Goal: Task Accomplishment & Management: Complete application form

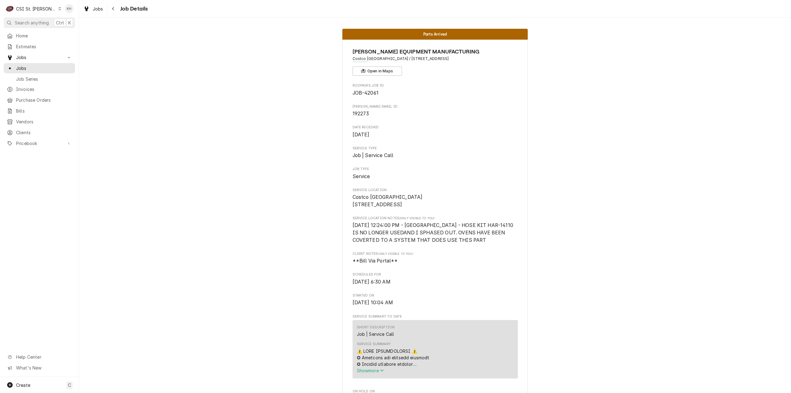
scroll to position [936, 0]
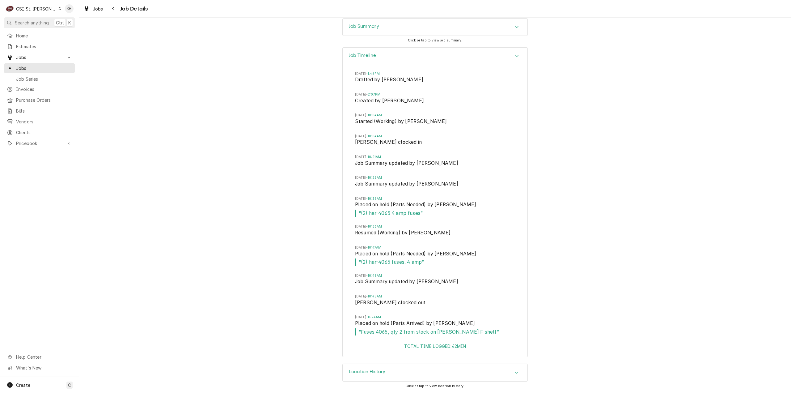
click at [45, 18] on button "Search anything Ctrl K" at bounding box center [39, 22] width 71 height 11
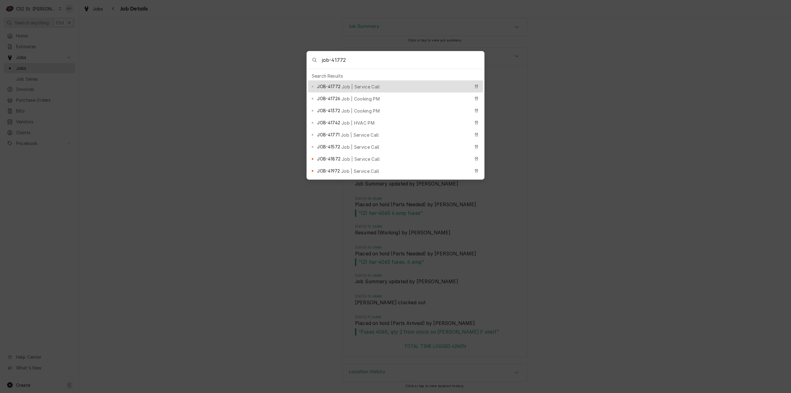
type input "job-41772"
click at [361, 84] on span "Job | Service Call" at bounding box center [361, 86] width 38 height 6
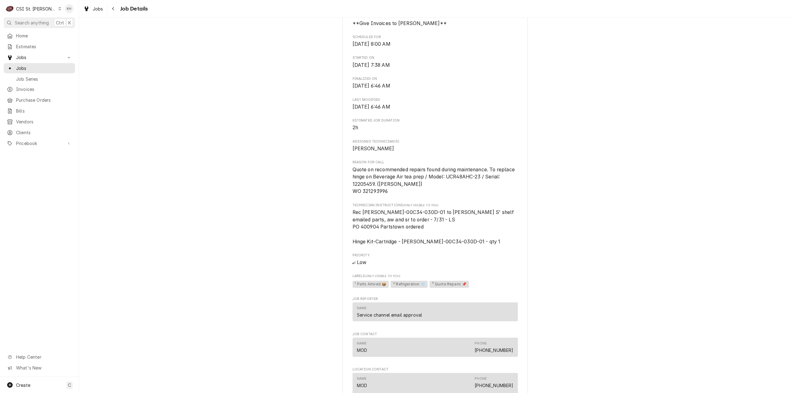
scroll to position [340, 0]
click at [371, 193] on span "Quote on recommended repairs found during maintenance. To replace hinge on Beve…" at bounding box center [435, 179] width 164 height 28
copy span "321293996"
click at [40, 23] on span "Search anything" at bounding box center [32, 22] width 34 height 6
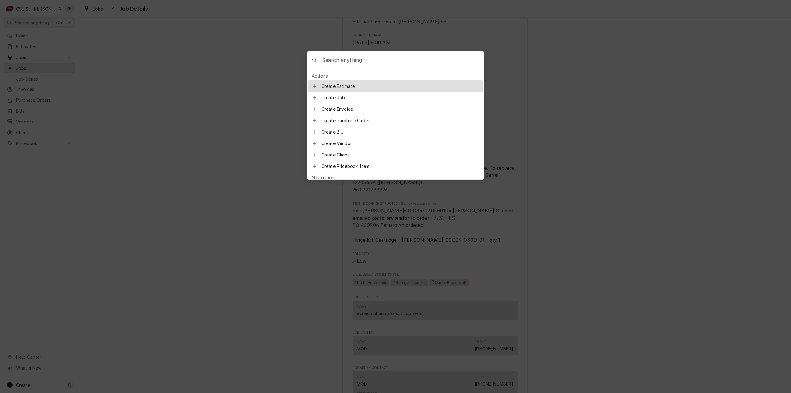
click at [364, 60] on input "Global Command Menu" at bounding box center [403, 59] width 162 height 17
type input "job-41709"
click at [337, 86] on span "JOB-41709" at bounding box center [328, 86] width 23 height 6
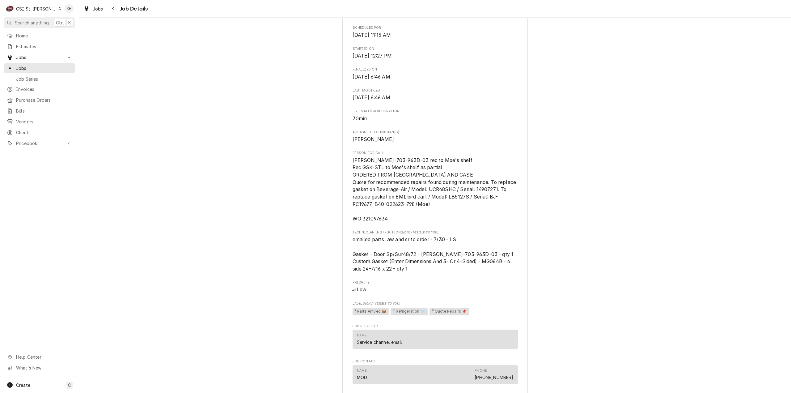
scroll to position [371, 0]
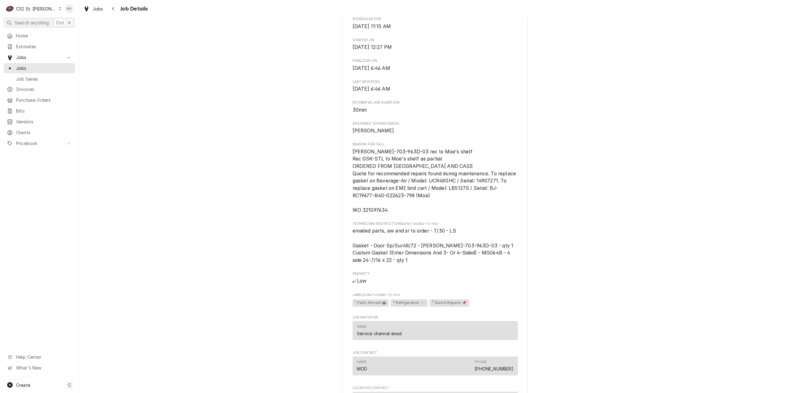
click at [380, 211] on span "[PERSON_NAME]-703-963D-03 rec to Moe's shelf Rec GSK-STL to Moe's shelf as part…" at bounding box center [435, 181] width 165 height 64
copy span "321097634"
drag, startPoint x: 33, startPoint y: 23, endPoint x: 87, endPoint y: 52, distance: 61.4
click at [38, 29] on nav "C CSI St. Louis KH Search anything Ctrl K Home Estimates Jobs Jobs Job Series I…" at bounding box center [39, 196] width 79 height 393
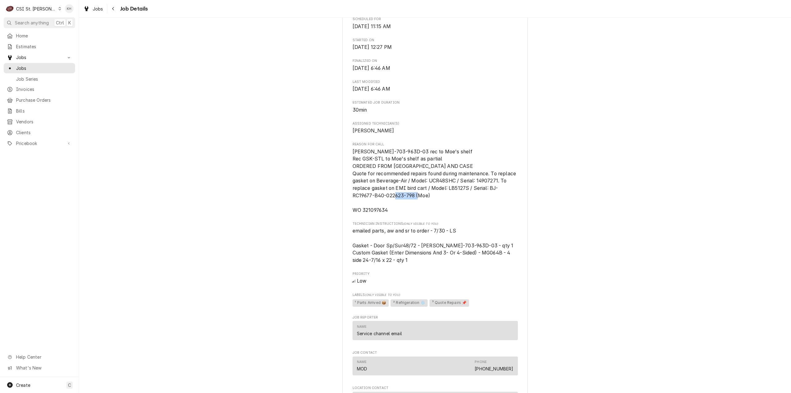
click at [29, 11] on div "CSI St. [PERSON_NAME]" at bounding box center [36, 9] width 40 height 6
click at [70, 13] on div "CSI [US_STATE][GEOGRAPHIC_DATA]" at bounding box center [95, 12] width 82 height 6
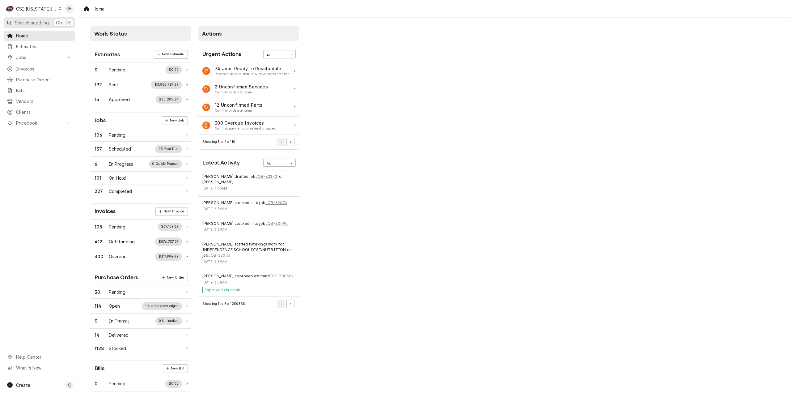
click at [34, 24] on span "Search anything" at bounding box center [32, 22] width 34 height 6
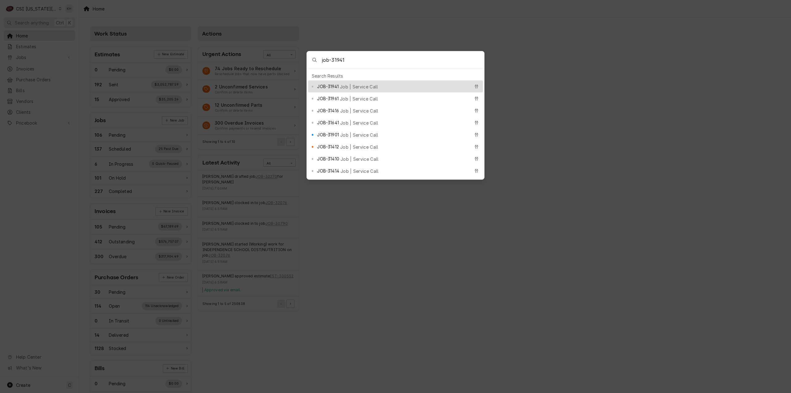
type input "job-31941"
click at [369, 83] on div "JOB-31941 Job | Service Call" at bounding box center [393, 86] width 153 height 7
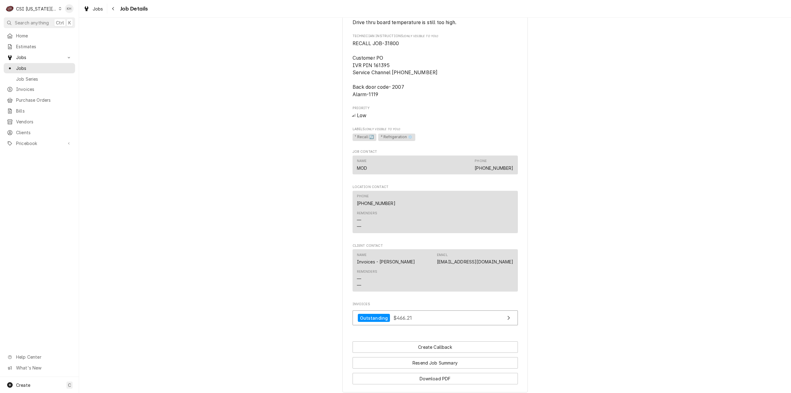
scroll to position [718, 0]
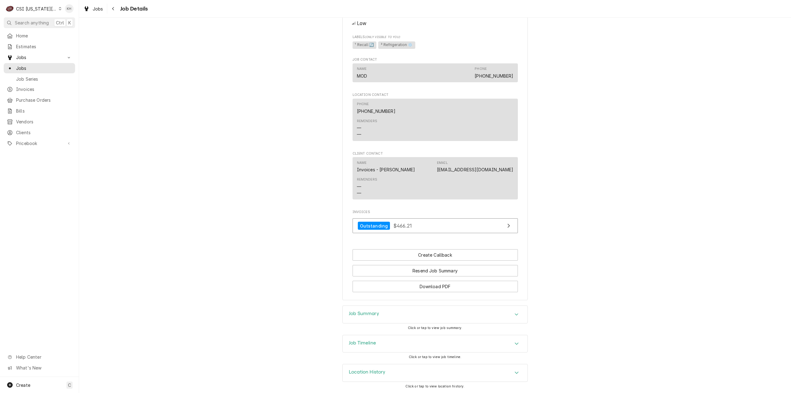
click at [401, 341] on div "Job Timeline" at bounding box center [435, 343] width 185 height 17
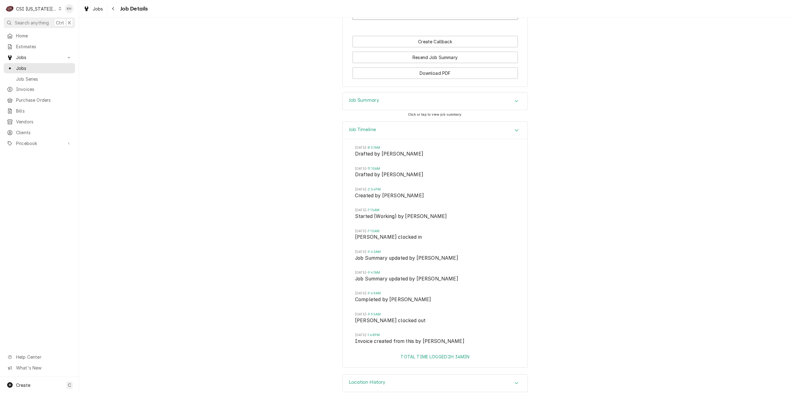
scroll to position [941, 0]
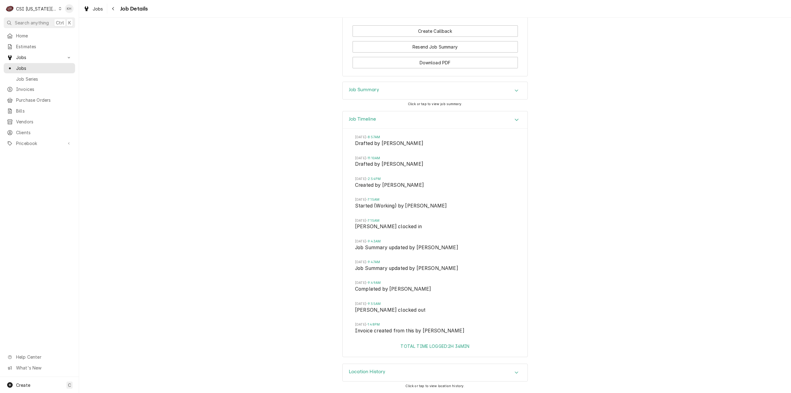
click at [374, 125] on div "Job Timeline" at bounding box center [435, 120] width 185 height 18
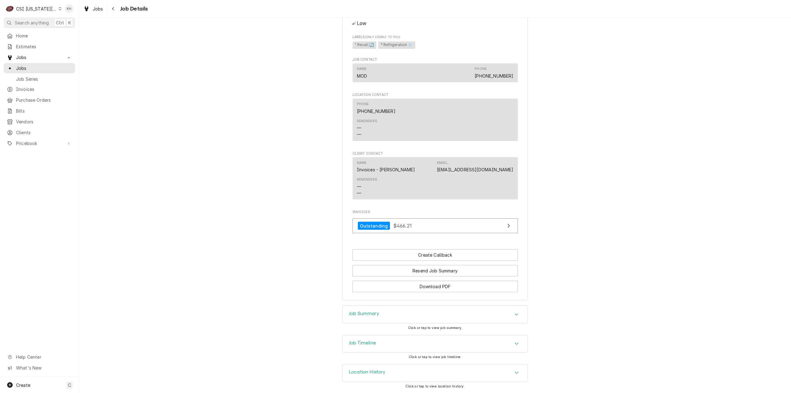
scroll to position [718, 0]
click at [400, 319] on div "Job Summary" at bounding box center [435, 314] width 185 height 17
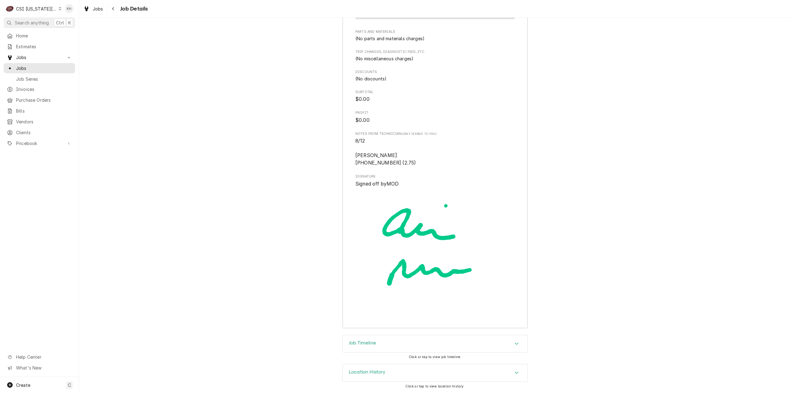
scroll to position [1826, 0]
click at [388, 347] on div "Job Timeline" at bounding box center [435, 343] width 185 height 17
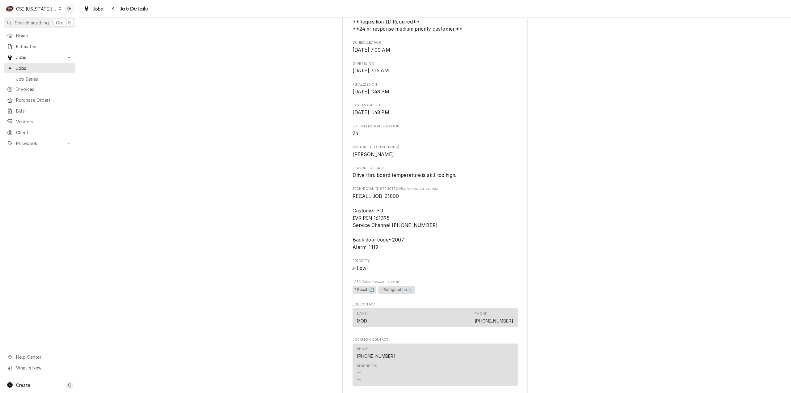
scroll to position [466, 0]
click at [32, 23] on span "Search anything" at bounding box center [32, 22] width 34 height 6
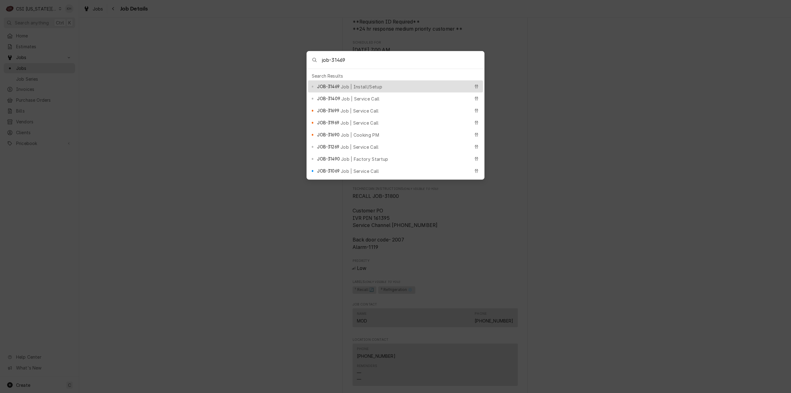
type input "job-31469"
drag, startPoint x: 317, startPoint y: 86, endPoint x: 318, endPoint y: 91, distance: 5.4
click at [317, 85] on div "JOB-31469 Job | Install/Setup" at bounding box center [395, 86] width 175 height 12
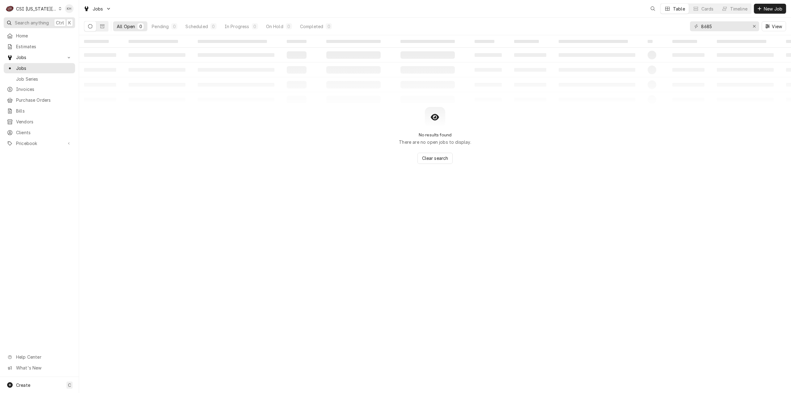
click at [31, 23] on span "Search anything" at bounding box center [32, 22] width 34 height 6
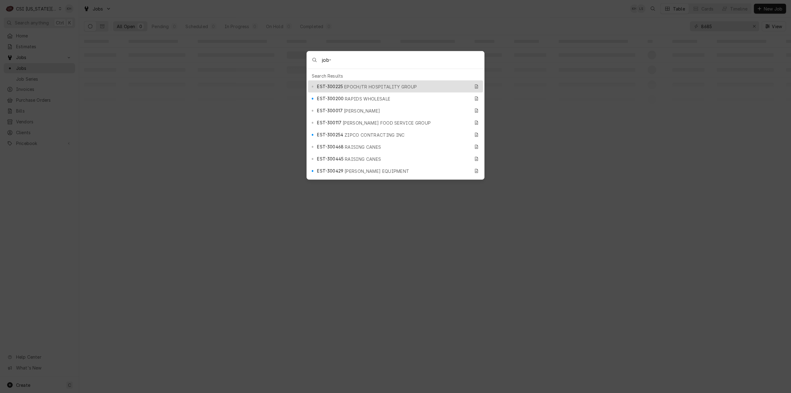
click at [377, 60] on input "job-" at bounding box center [403, 59] width 162 height 17
type input "job-31800"
drag, startPoint x: 365, startPoint y: 85, endPoint x: 360, endPoint y: 100, distance: 15.5
click at [365, 85] on span "Job | Service Call" at bounding box center [361, 86] width 38 height 6
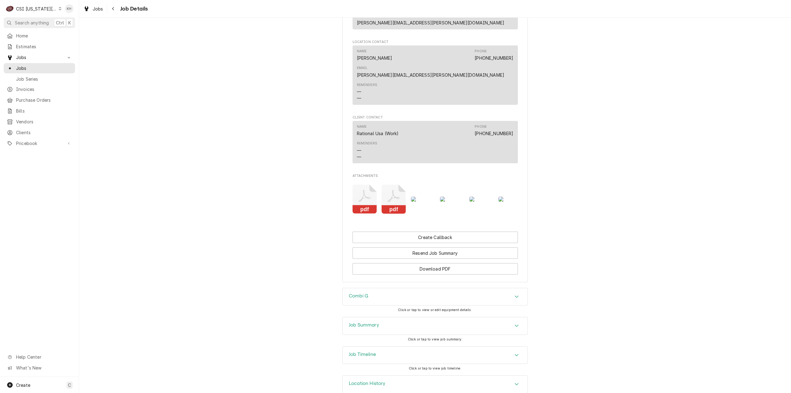
click at [402, 309] on div "Completed and Invoiced RATIONAL USA WARRANTY David Booth Kansas Memorial Stadiu…" at bounding box center [435, 205] width 712 height 375
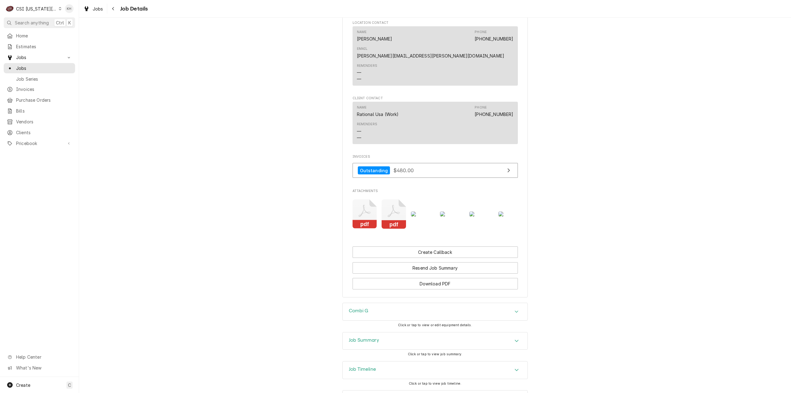
scroll to position [756, 0]
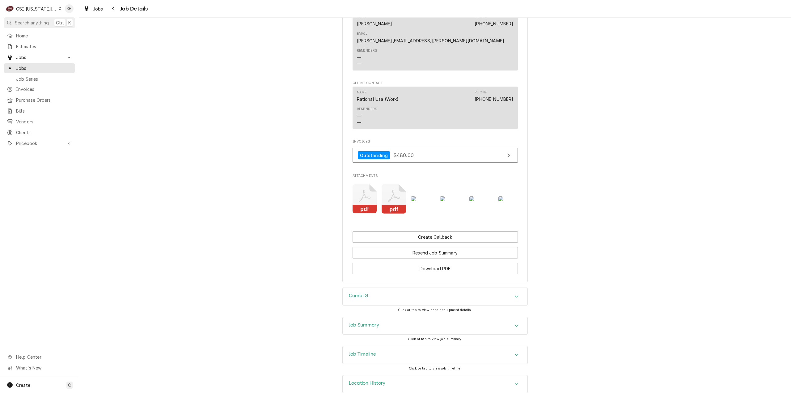
click at [401, 317] on div "Job Summary" at bounding box center [435, 325] width 185 height 17
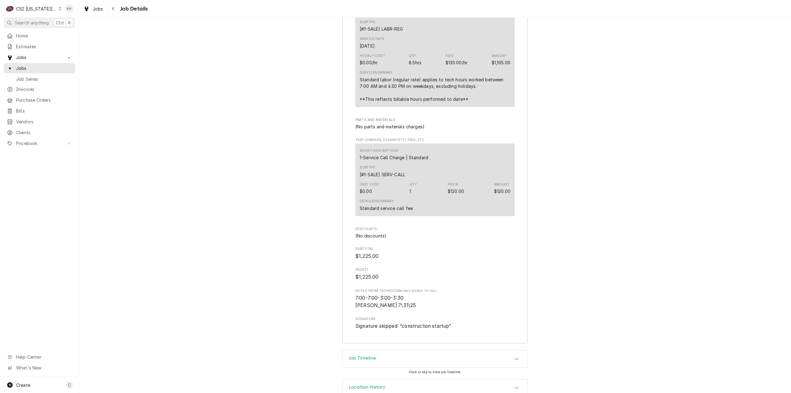
scroll to position [1532, 0]
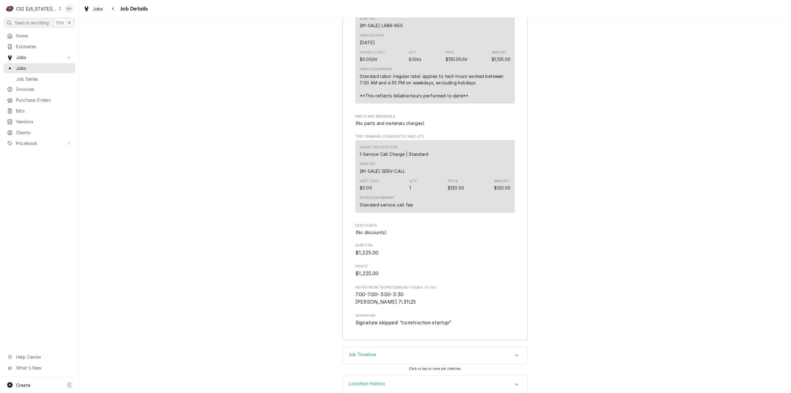
click at [379, 347] on div "Job Timeline" at bounding box center [435, 355] width 185 height 17
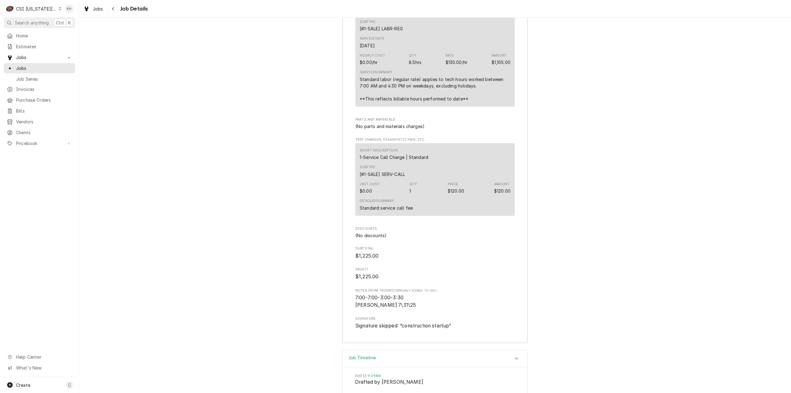
scroll to position [1530, 0]
click at [30, 22] on span "Search anything" at bounding box center [32, 22] width 34 height 6
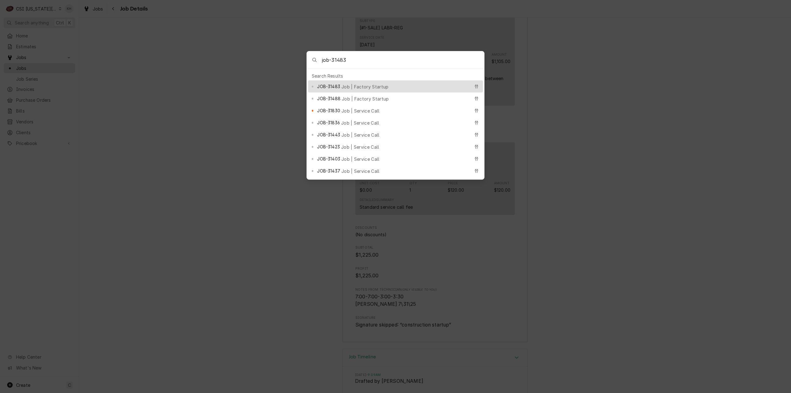
type input "job-31483"
click at [349, 84] on span "Job | Factory Startup" at bounding box center [365, 86] width 47 height 6
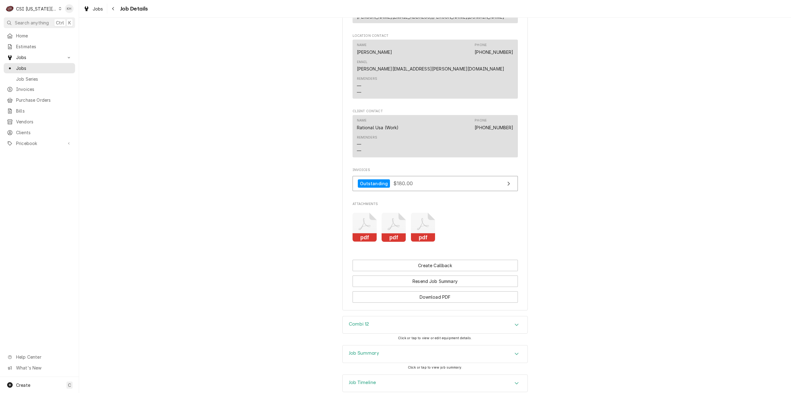
scroll to position [719, 0]
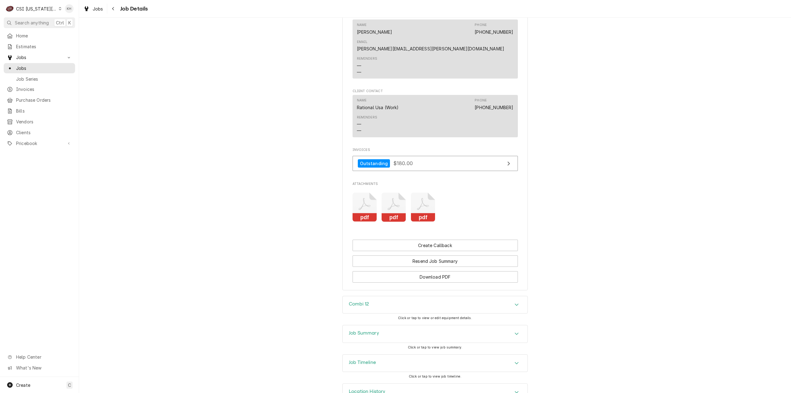
click at [362, 330] on h3 "Job Summary" at bounding box center [364, 333] width 30 height 6
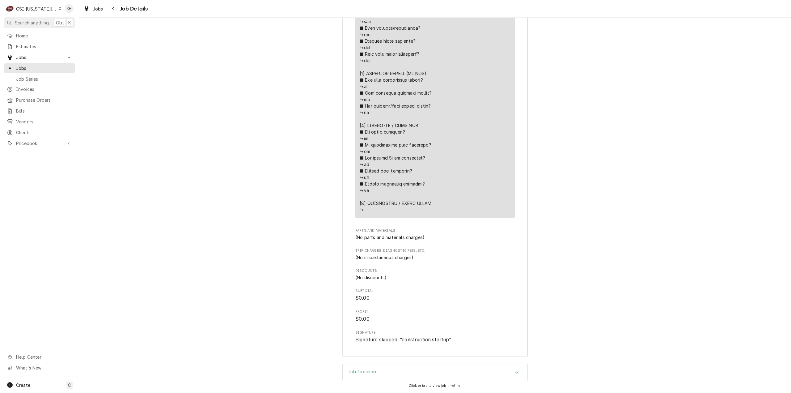
scroll to position [1501, 0]
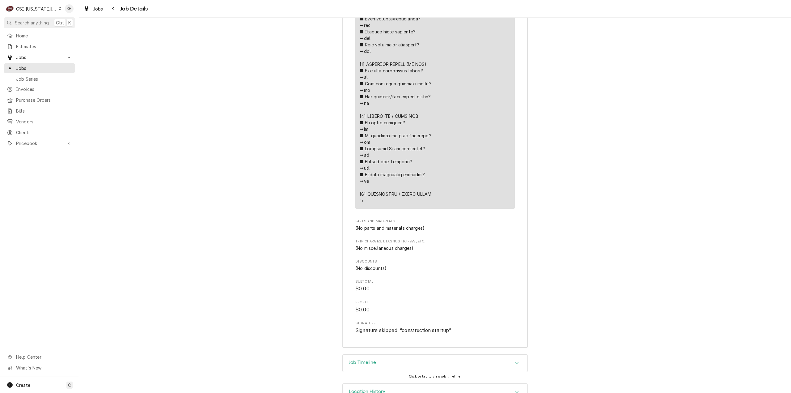
click at [358, 355] on div "Job Timeline" at bounding box center [435, 363] width 185 height 17
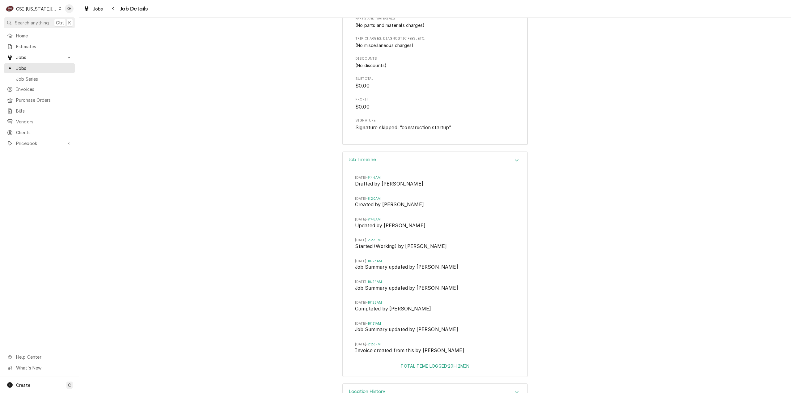
drag, startPoint x: 382, startPoint y: 220, endPoint x: 403, endPoint y: 224, distance: 21.2
click at [403, 238] on li "Thu, Jul 31, 2025 - 2:23PM Started (Working) by Brian Hawkins" at bounding box center [435, 248] width 160 height 21
click at [48, 19] on span "Search anything" at bounding box center [32, 22] width 34 height 6
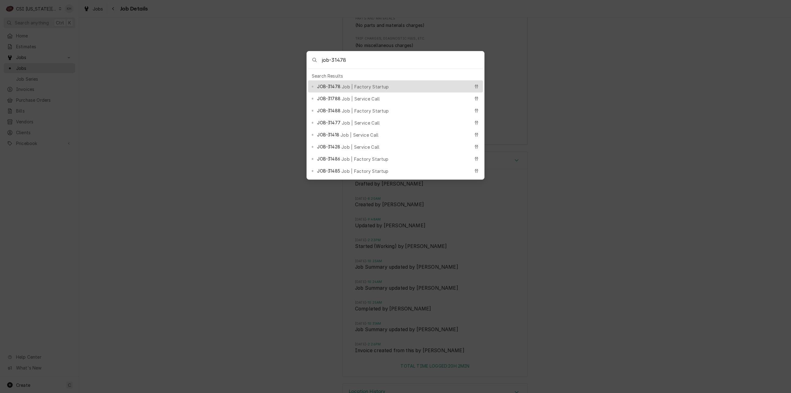
type input "job-31478"
click at [411, 85] on div "JOB-31478 Job | Factory Startup" at bounding box center [393, 86] width 153 height 7
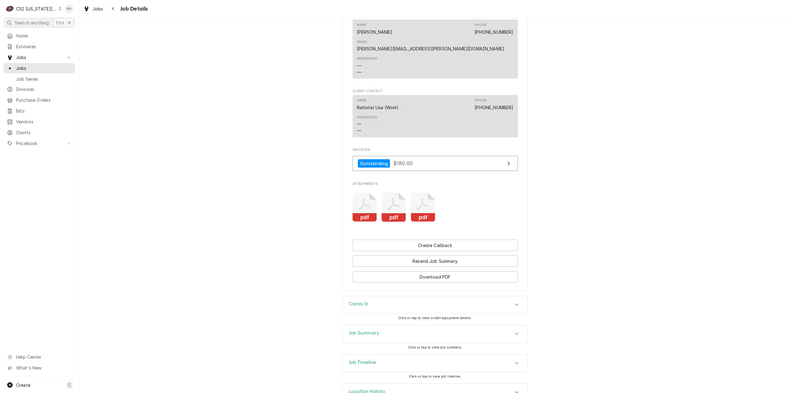
click at [377, 325] on div "Job Summary" at bounding box center [435, 333] width 185 height 17
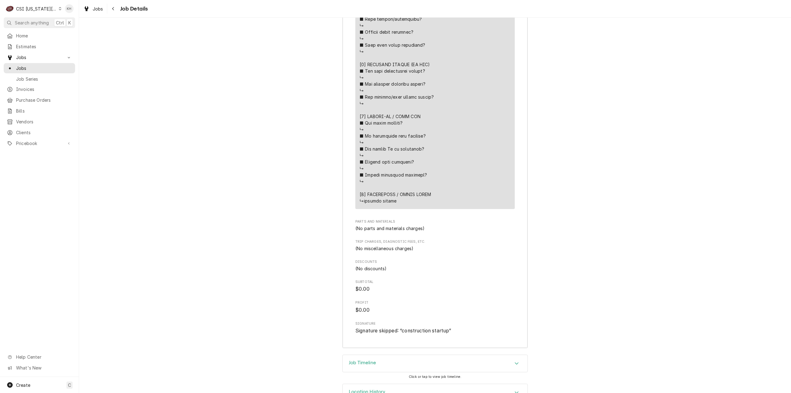
click at [375, 355] on div "Job Timeline" at bounding box center [435, 363] width 185 height 17
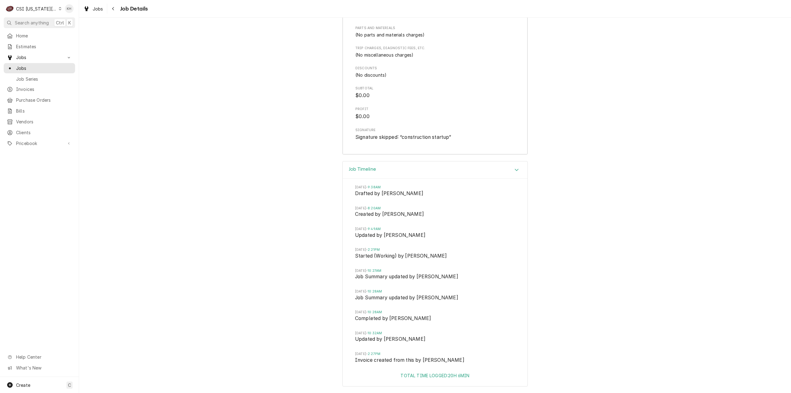
scroll to position [1697, 0]
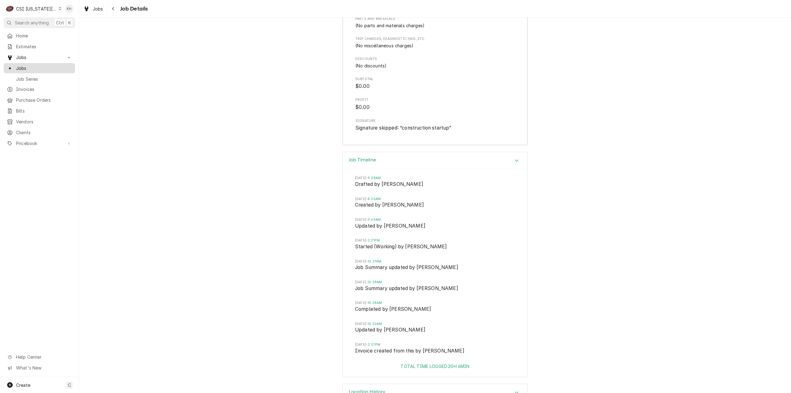
click at [35, 65] on span "Jobs" at bounding box center [44, 68] width 56 height 6
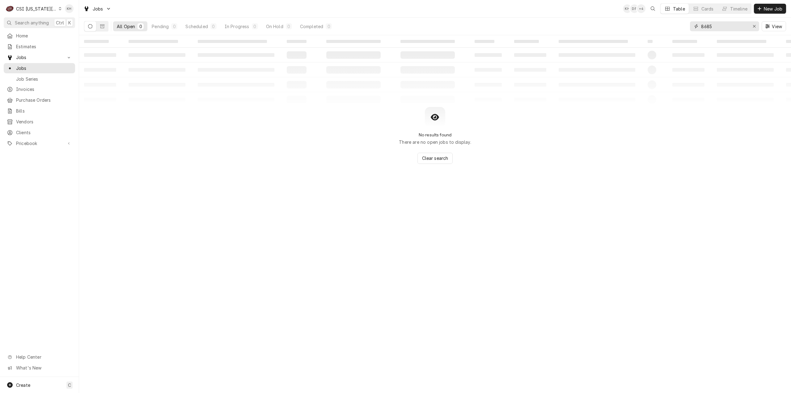
drag, startPoint x: 711, startPoint y: 26, endPoint x: 684, endPoint y: 26, distance: 26.3
click at [684, 26] on div "All Open 0 Pending 0 Scheduled 0 In Progress 0 On Hold 0 Completed 0 8685 View" at bounding box center [435, 26] width 702 height 17
type input "5"
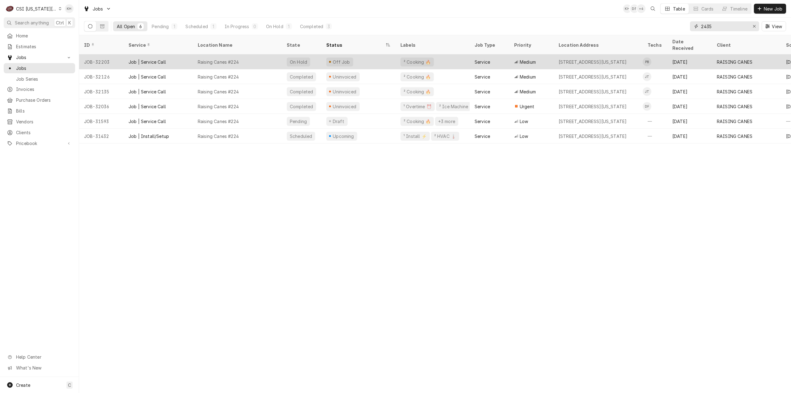
type input "2435"
click at [457, 55] on div "² Cooking 🔥" at bounding box center [433, 61] width 74 height 15
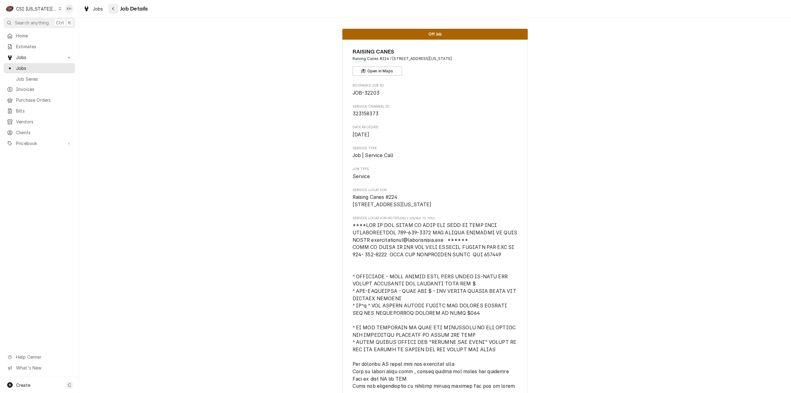
click at [111, 12] on button "Navigate back" at bounding box center [114, 9] width 10 height 10
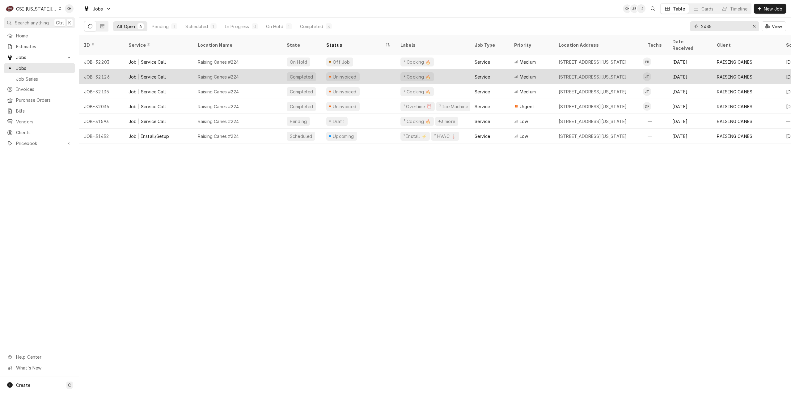
click at [418, 69] on div "² Cooking 🔥" at bounding box center [433, 76] width 74 height 15
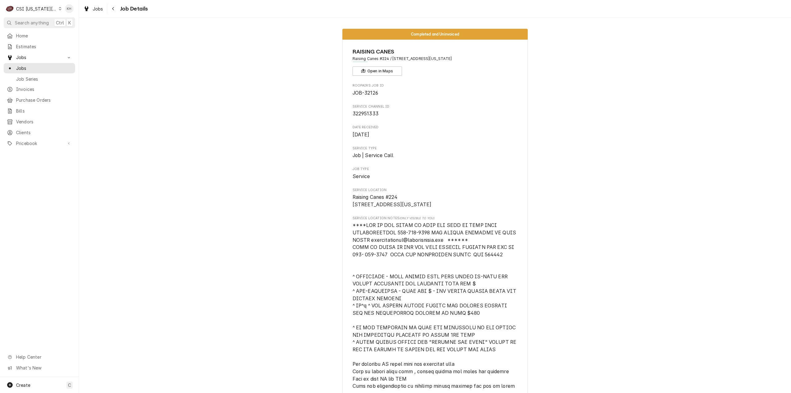
drag, startPoint x: 113, startPoint y: 11, endPoint x: 143, endPoint y: 16, distance: 30.1
click at [113, 11] on icon "Navigate back" at bounding box center [113, 8] width 3 height 4
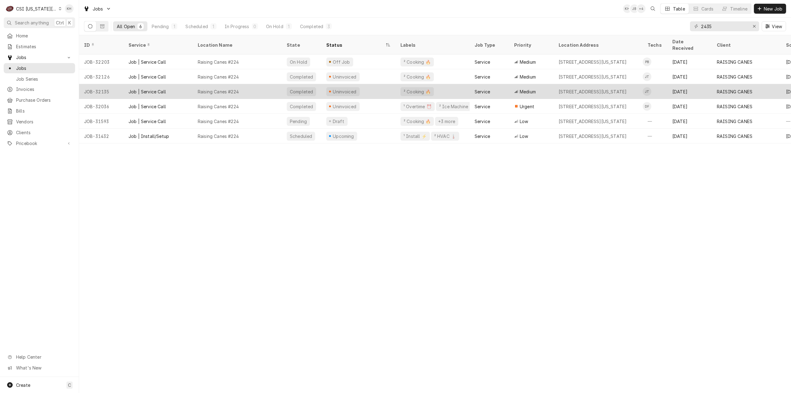
click at [391, 84] on div "Uninvoiced" at bounding box center [359, 91] width 74 height 15
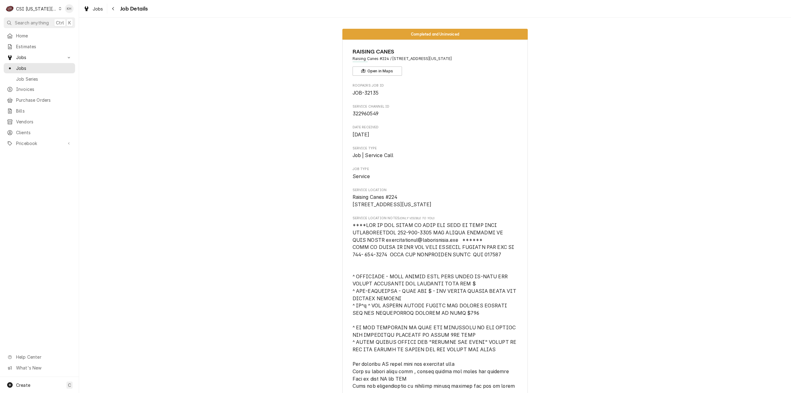
drag, startPoint x: 115, startPoint y: 6, endPoint x: 190, endPoint y: 28, distance: 77.9
click at [115, 6] on div "Navigate back" at bounding box center [113, 9] width 6 height 6
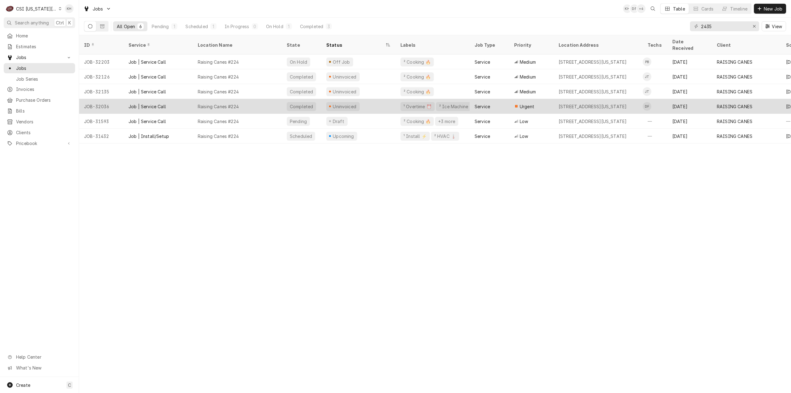
click at [380, 100] on div "Uninvoiced" at bounding box center [359, 106] width 74 height 15
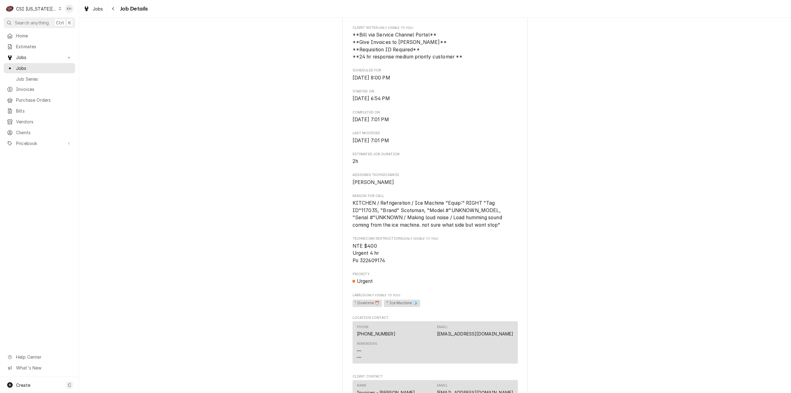
scroll to position [433, 0]
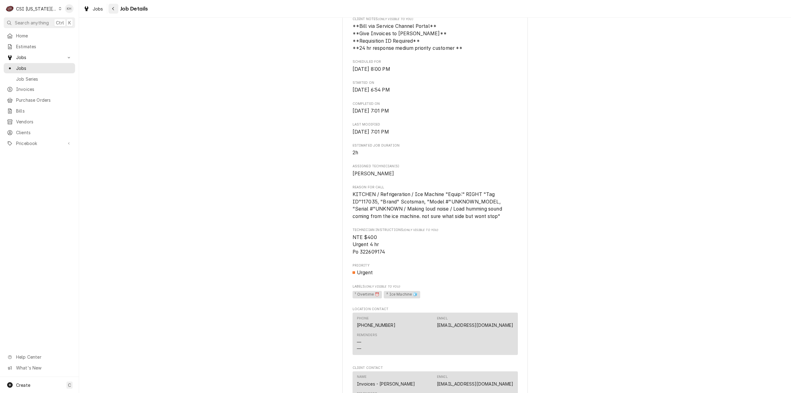
click at [113, 6] on icon "Navigate back" at bounding box center [113, 8] width 3 height 4
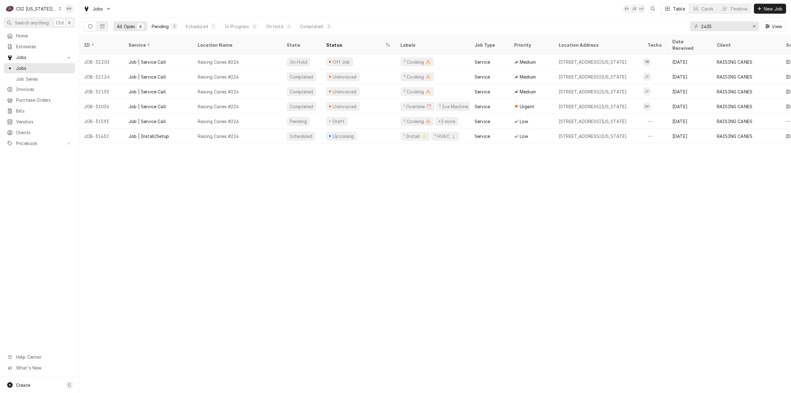
click at [154, 27] on div "Pending" at bounding box center [160, 26] width 17 height 6
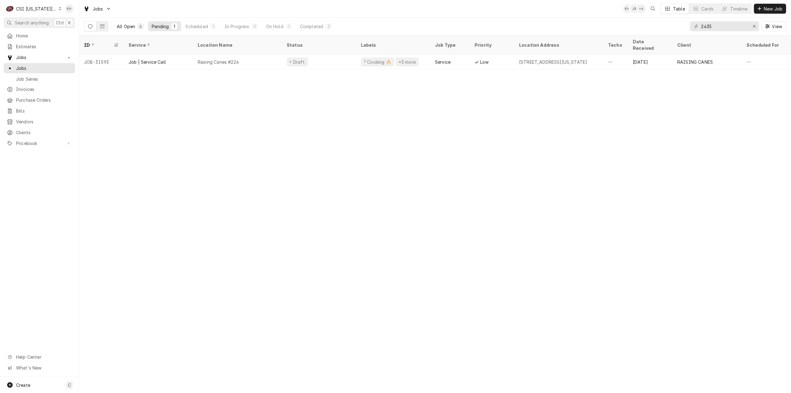
drag, startPoint x: 135, startPoint y: 32, endPoint x: 133, endPoint y: 29, distance: 3.5
click at [134, 31] on div "All Open 6 Pending 1 Scheduled 1 In Progress 0 On Hold 1 Completed 3" at bounding box center [224, 26] width 223 height 17
click at [104, 24] on button "Dynamic Content Wrapper" at bounding box center [102, 26] width 12 height 10
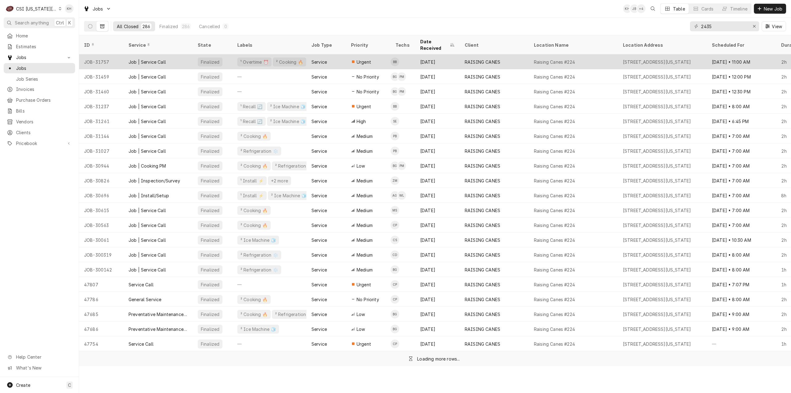
click at [188, 54] on div "Job | Service Call" at bounding box center [158, 61] width 69 height 15
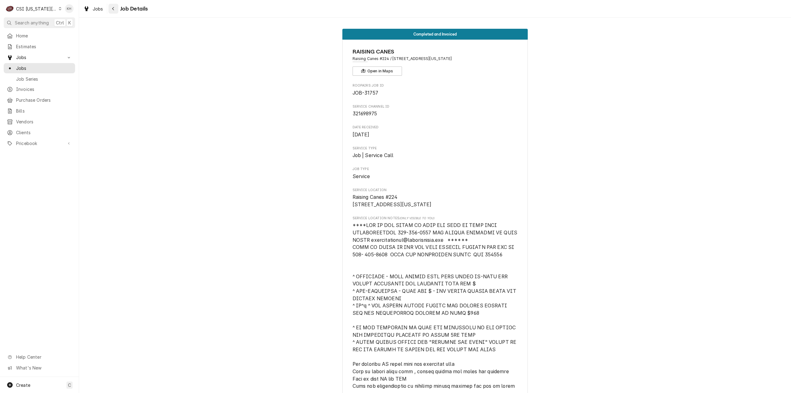
click at [114, 6] on div "Navigate back" at bounding box center [113, 9] width 6 height 6
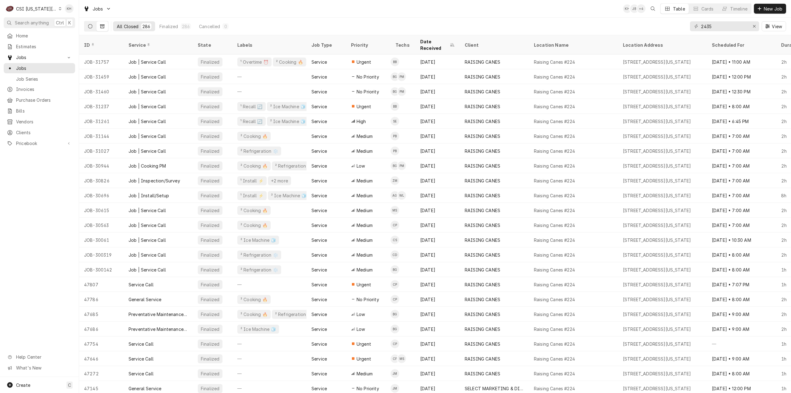
click at [88, 23] on button "Dynamic Content Wrapper" at bounding box center [90, 26] width 12 height 10
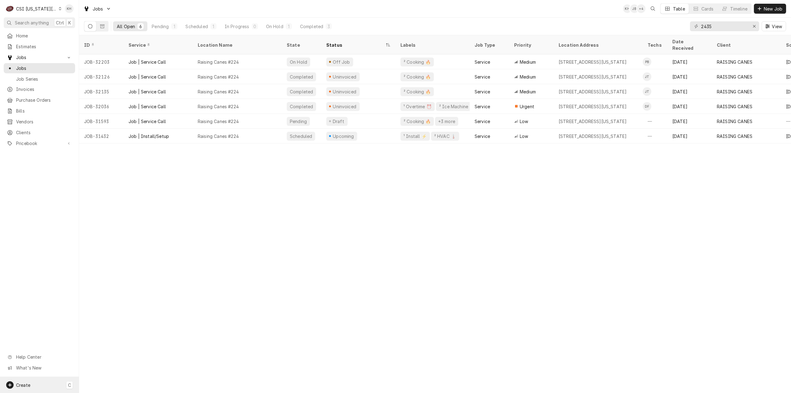
click at [47, 384] on div "Create C" at bounding box center [39, 385] width 79 height 16
click at [104, 318] on div "Job" at bounding box center [115, 321] width 41 height 6
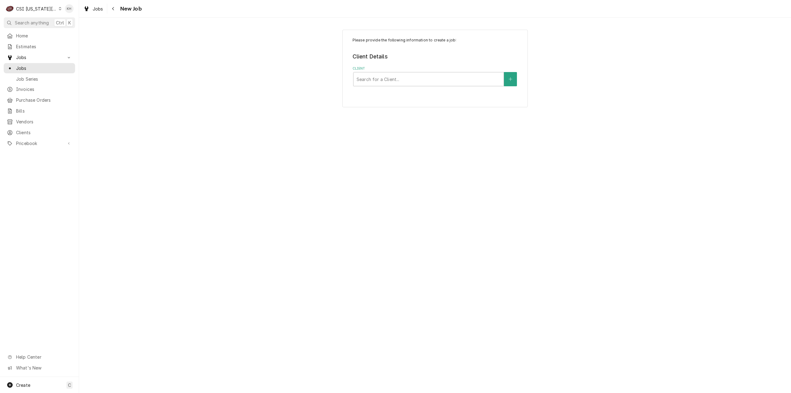
click at [380, 71] on div "Client Search for a Client..." at bounding box center [435, 76] width 165 height 20
click at [395, 83] on div "Client" at bounding box center [429, 79] width 144 height 11
type input "2435 [US_STATE]"
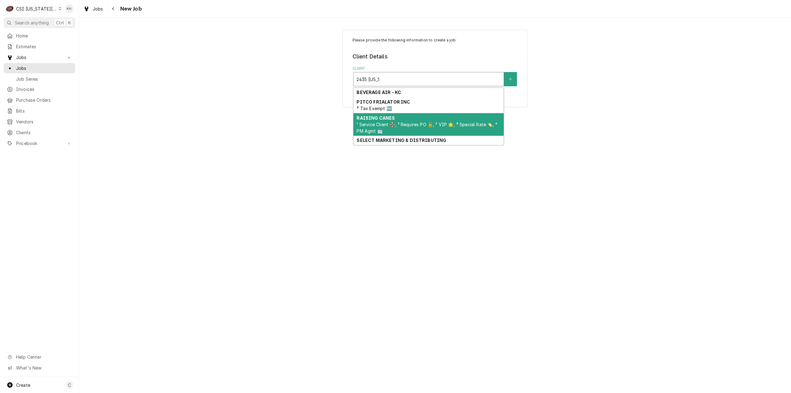
click at [407, 118] on div "RAISING CANES ¹ Service Client 🛟, ² Requires PO 🔓, ² VIP 🌟, ³ Special Rate 🏷️, …" at bounding box center [429, 124] width 150 height 23
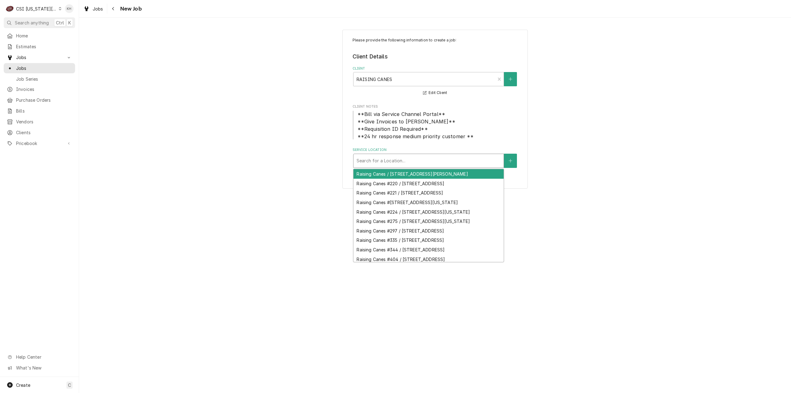
click at [429, 158] on div "Service Location" at bounding box center [429, 160] width 144 height 11
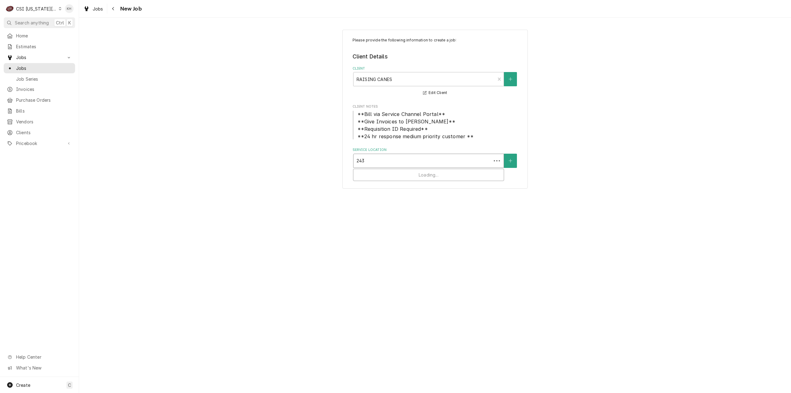
type input "2435"
click at [422, 170] on div "Raising Canes #224 / [STREET_ADDRESS][US_STATE]" at bounding box center [429, 174] width 150 height 10
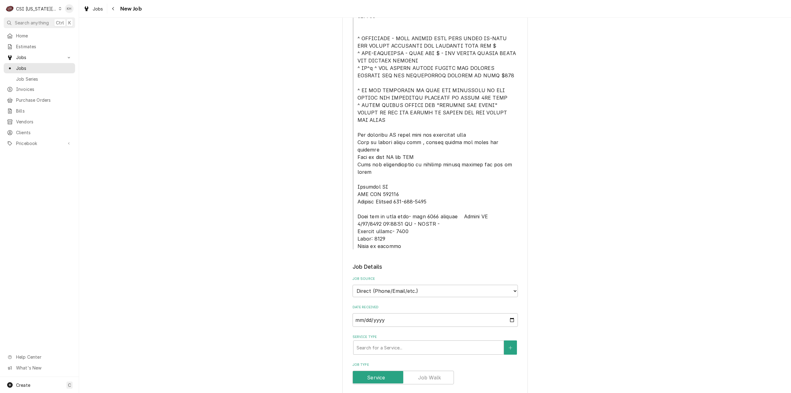
scroll to position [309, 0]
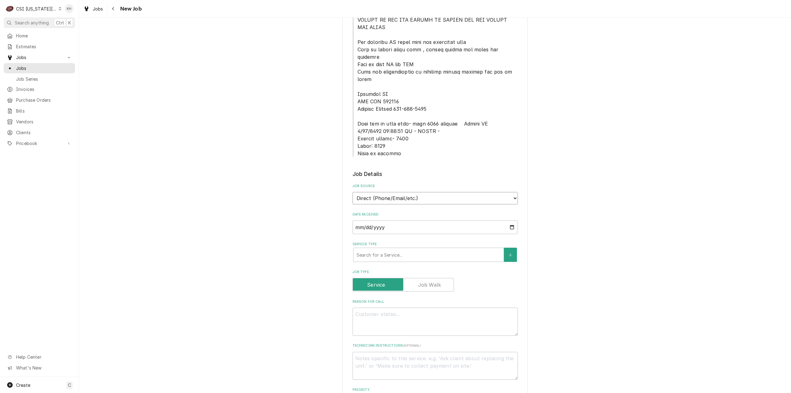
click at [416, 192] on select "Direct (Phone/Email/etc.) Service Channel Corrigo Ecotrak Other" at bounding box center [435, 198] width 165 height 12
select select "1"
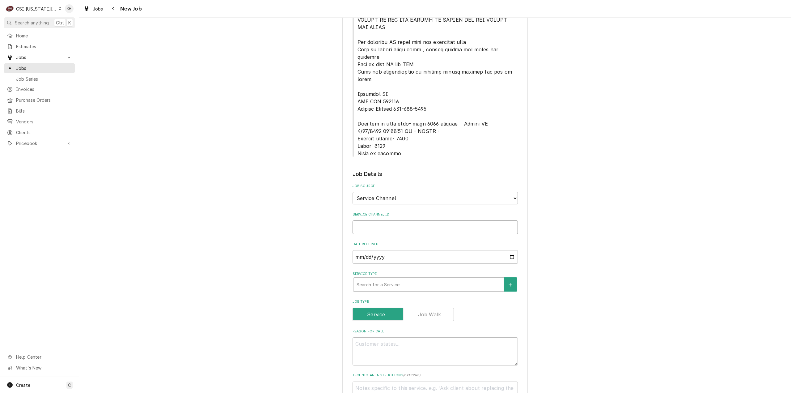
click at [382, 220] on input "Service Channel ID" at bounding box center [435, 227] width 165 height 14
paste input "323402623"
type textarea "x"
type input "323402623"
type textarea "x"
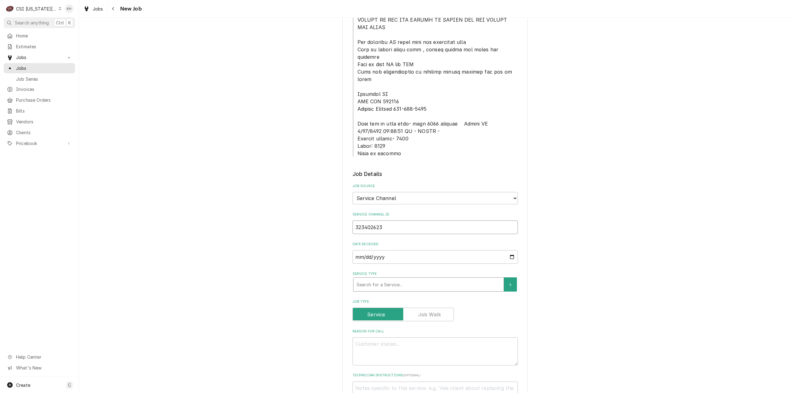
type input "323402623"
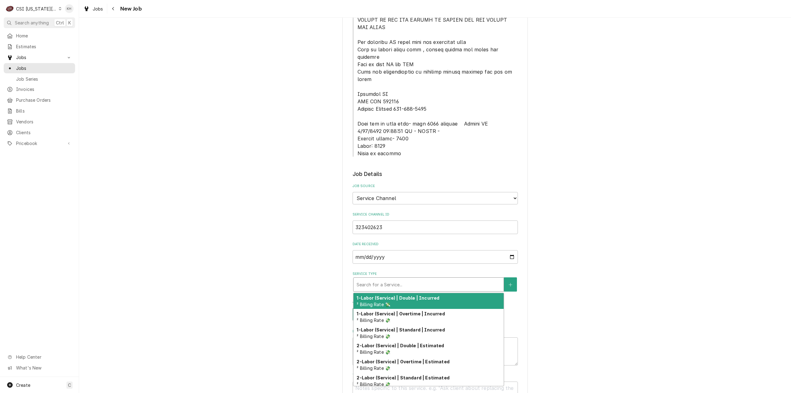
click at [385, 279] on div "Service Type" at bounding box center [429, 284] width 144 height 11
type textarea "x"
type input "s"
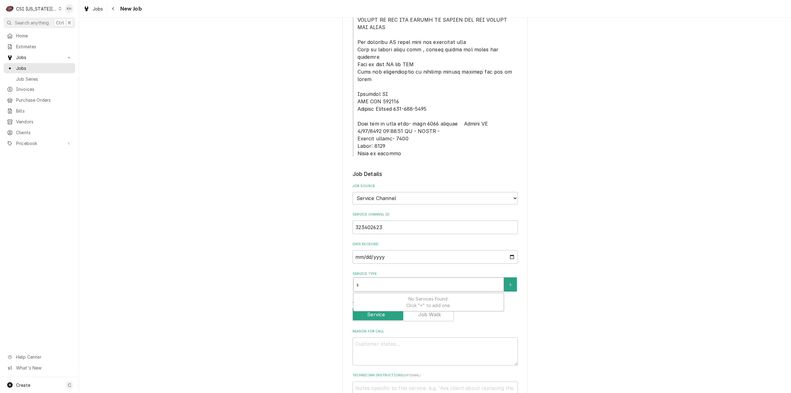
type textarea "x"
type input "se"
type textarea "x"
type input "ser"
type textarea "x"
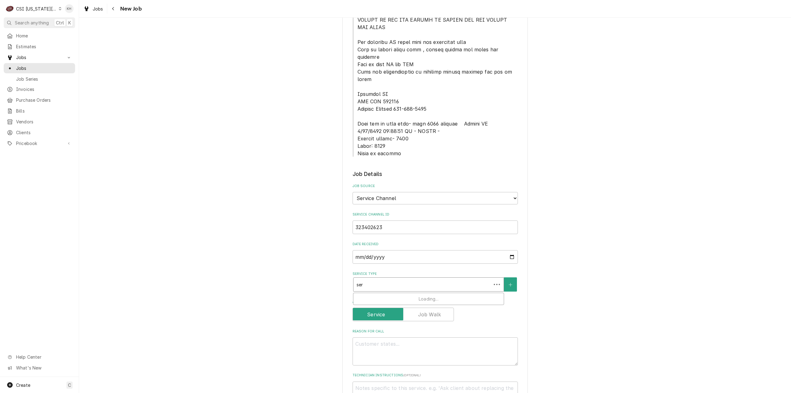
type input "serv"
type textarea "x"
type input "servi"
type textarea "x"
type input "servic"
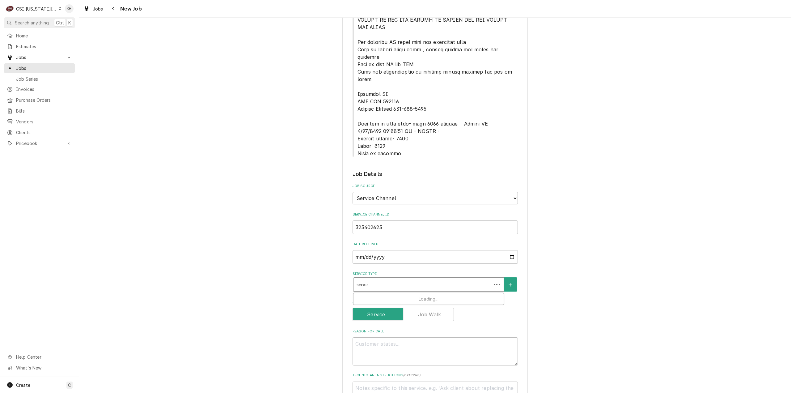
type textarea "x"
type input "service"
type textarea "x"
type input "service c"
type textarea "x"
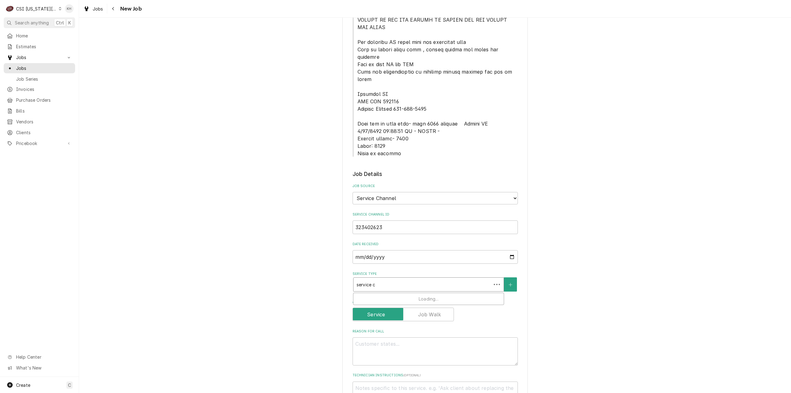
type input "service ca"
type textarea "x"
type input "service cal"
type textarea "x"
type input "service call"
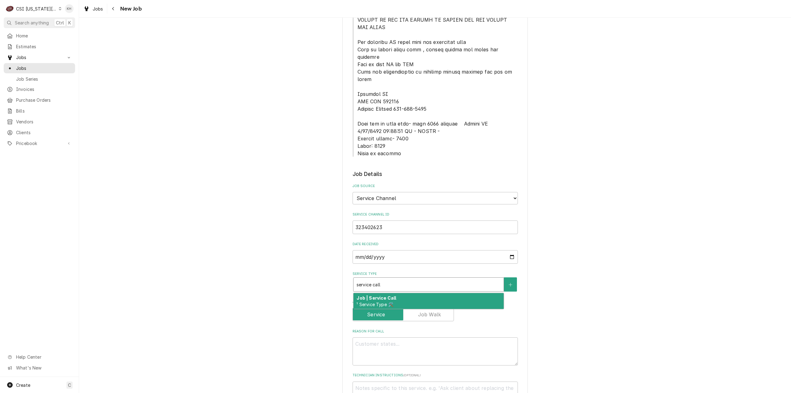
click at [398, 293] on div "Job | Service Call ¹ Service Type 🛠️" at bounding box center [429, 301] width 150 height 16
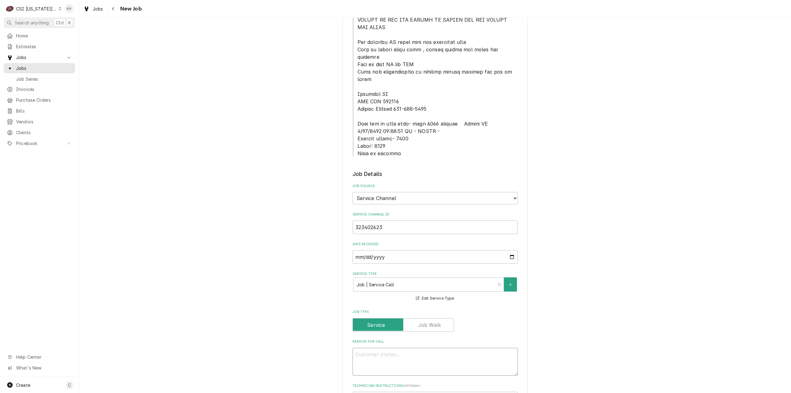
click at [431, 348] on textarea "Reason For Call" at bounding box center [435, 362] width 165 height 28
paste textarea "KITCHEN / Hot Side / Toast Grill "Equip:" KITCHEN/HOT SIDE - LOBBY "Tag ID"1170…"
type textarea "x"
type textarea "KITCHEN / Hot Side / Toast Grill "Equip:" KITCHEN/HOT SIDE - LOBBY "Tag ID"1170…"
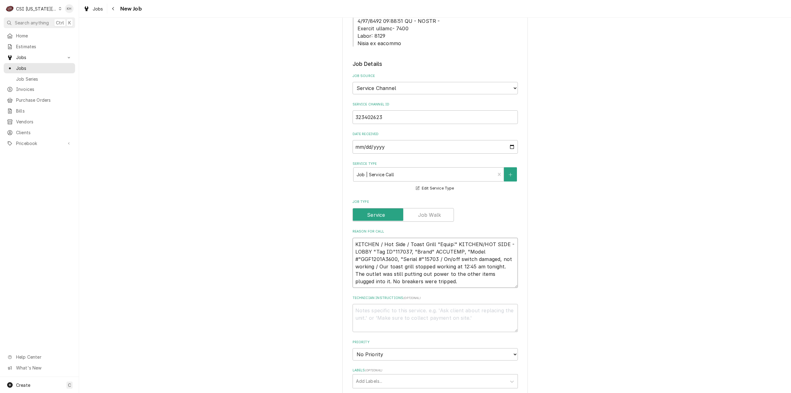
scroll to position [433, 0]
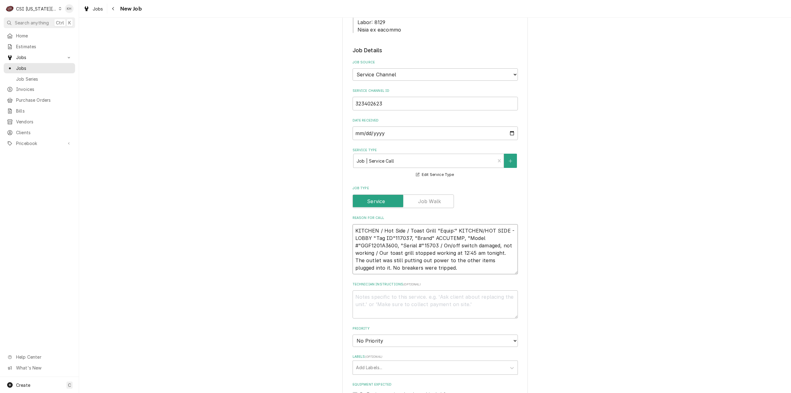
type textarea "x"
type textarea "KITCHEN / Hot Side / Toast Grill "Equip:" KITCHEN/HOT SIDE - LOBBY "Tag ID"1170…"
type textarea "x"
type textarea "KITCHEN / Hot Side / Toast Grill "Equip:" KITCHEN/HOT SIDE - LOBBY "Tag ID"1170…"
click at [403, 244] on textarea "KITCHEN / Hot Side / Toast Grill "Equip:" KITCHEN/HOT SIDE - LOBBY "Tag ID"1170…" at bounding box center [435, 253] width 165 height 58
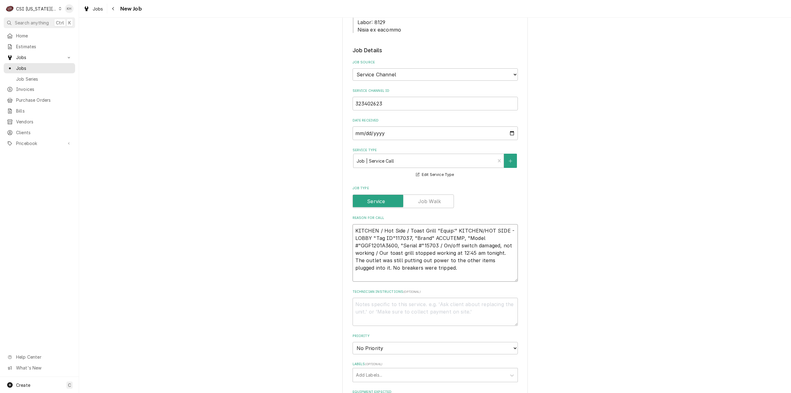
type textarea "x"
type textarea "KITCHEN / Hot Side / Toast Grill "Equip:" KITCHEN/HOT SIDE - LOBBY "Tag ID"1170…"
type textarea "x"
type textarea "KITCHEN / Hot Side / Toast Grill "Equip:" KITCHEN/HOT SIDE - LOBBY "Tag ID"1170…"
type textarea "x"
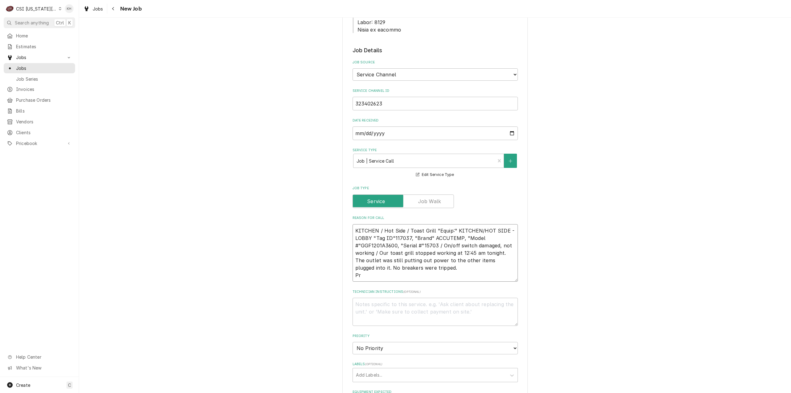
type textarea "KITCHEN / Hot Side / Toast Grill "Equip:" KITCHEN/HOT SIDE - LOBBY "Tag ID"1170…"
type textarea "x"
type textarea "KITCHEN / Hot Side / Toast Grill "Equip:" KITCHEN/HOT SIDE - LOBBY "Tag ID"1170…"
type textarea "x"
type textarea "KITCHEN / Hot Side / Toast Grill "Equip:" KITCHEN/HOT SIDE - LOBBY "Tag ID"1170…"
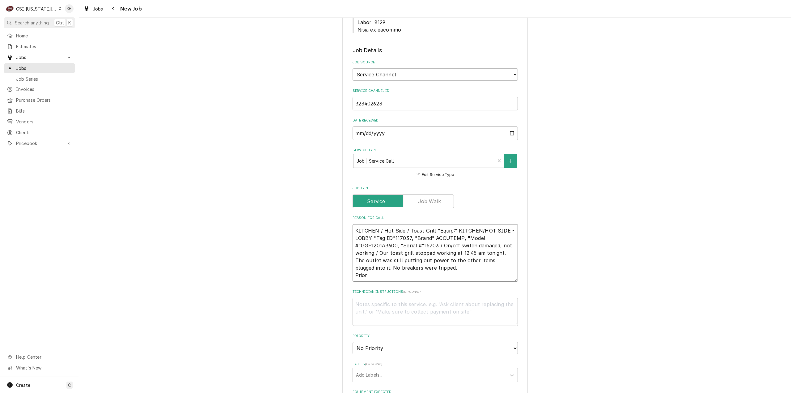
type textarea "x"
type textarea "KITCHEN / Hot Side / Toast Grill "Equip:" KITCHEN/HOT SIDE - LOBBY "Tag ID"1170…"
type textarea "x"
type textarea "KITCHEN / Hot Side / Toast Grill "Equip:" KITCHEN/HOT SIDE - LOBBY "Tag ID"1170…"
type textarea "x"
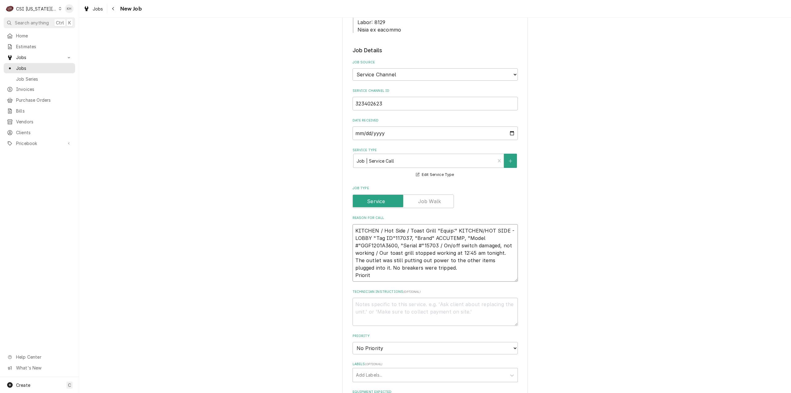
type textarea "KITCHEN / Hot Side / Toast Grill "Equip:" KITCHEN/HOT SIDE - LOBBY "Tag ID"1170…"
type textarea "x"
type textarea "KITCHEN / Hot Side / Toast Grill "Equip:" KITCHEN/HOT SIDE - LOBBY "Tag ID"1170…"
paste textarea "Emergency < 4 Hours"
type textarea "x"
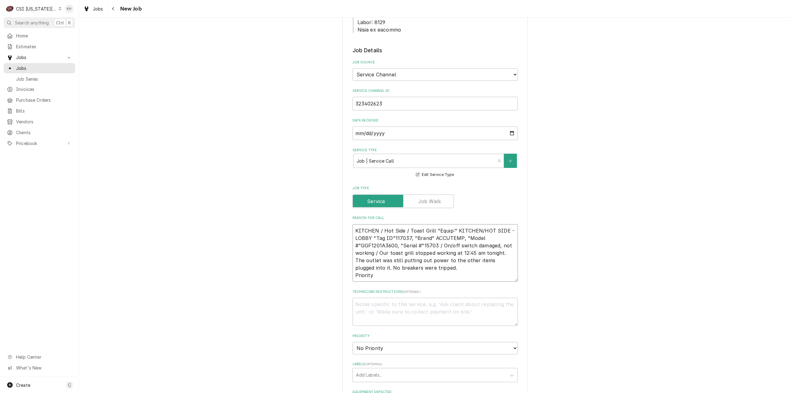
type textarea "KITCHEN / Hot Side / Toast Grill "Equip:" KITCHEN/HOT SIDE - LOBBY "Tag ID"1170…"
type textarea "x"
type textarea "KITCHEN / Hot Side / Toast Grill "Equip:" KITCHEN/HOT SIDE - LOBBY "Tag ID"1170…"
click at [412, 298] on textarea "Technician Instructions ( optional )" at bounding box center [435, 312] width 165 height 28
type textarea "x"
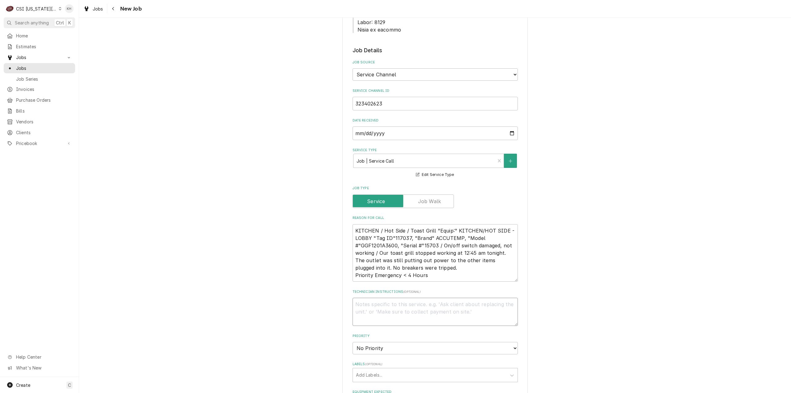
type textarea "N"
type textarea "x"
type textarea "NT"
type textarea "x"
type textarea "NTE"
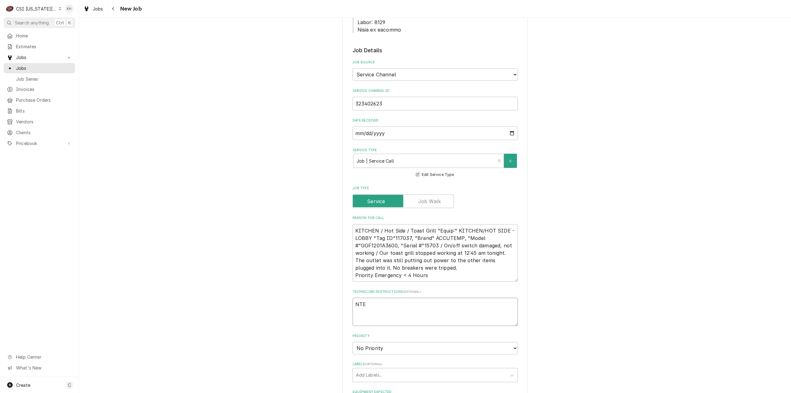
type textarea "x"
type textarea "NTE"
type textarea "x"
type textarea "NTE $"
type textarea "x"
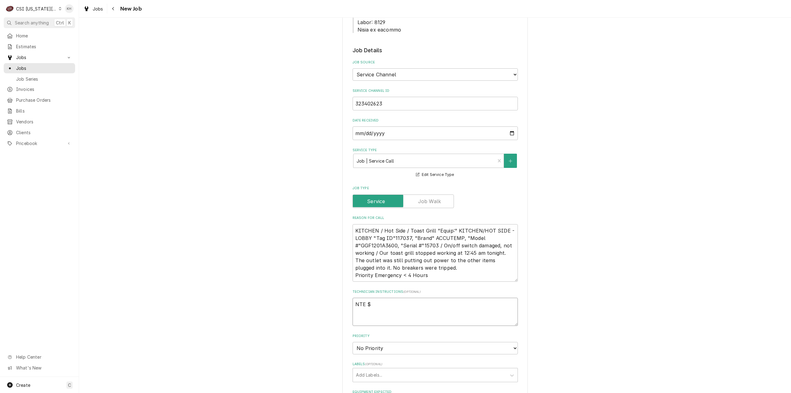
type textarea "NTE $4"
type textarea "x"
type textarea "NTE $45"
type textarea "x"
type textarea "NTE $450"
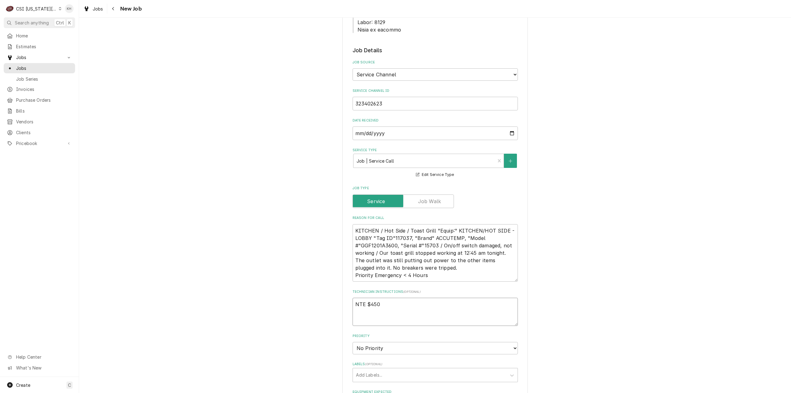
type textarea "x"
type textarea "NTE $450."
type textarea "x"
type textarea "NTE $450.0"
type textarea "x"
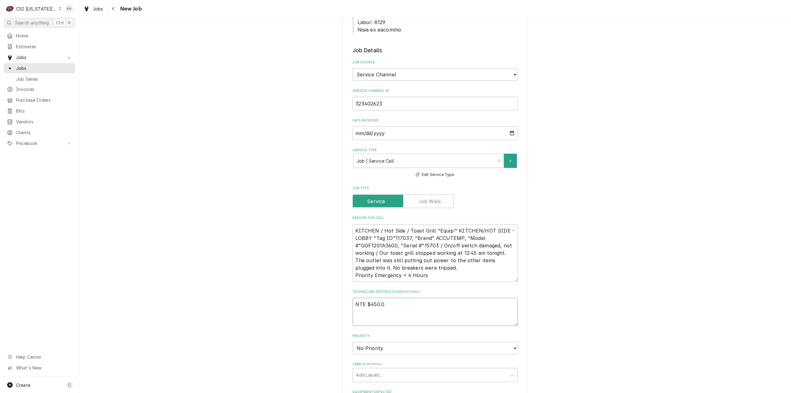
type textarea "NTE $450.00"
type textarea "x"
type textarea "NTE $450.00"
type textarea "x"
type textarea "NTE $450.00"
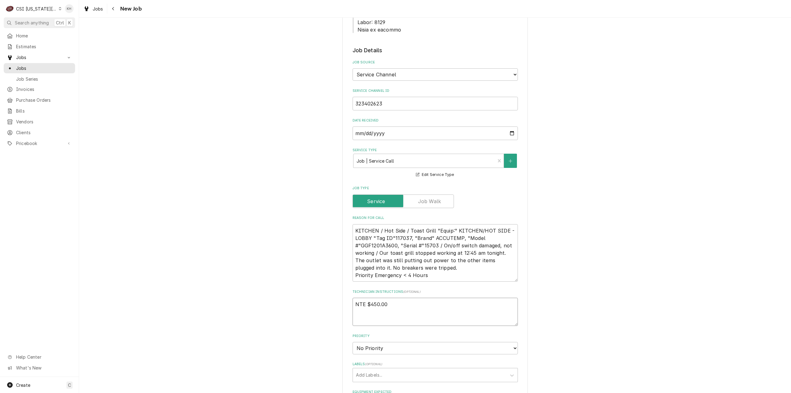
type textarea "x"
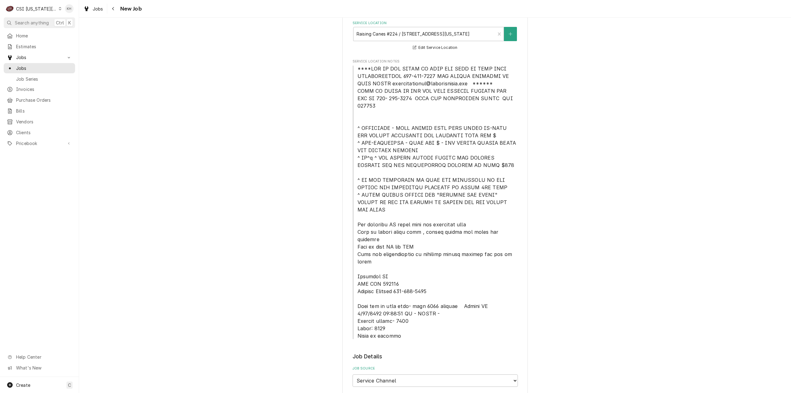
scroll to position [124, 0]
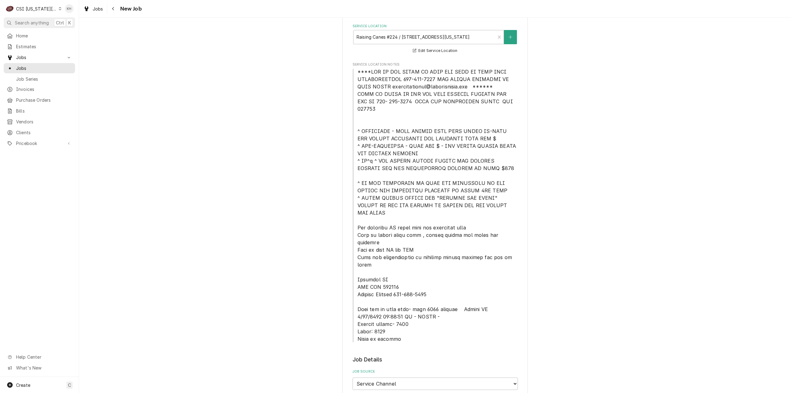
type textarea "NTE $450.00"
click at [354, 72] on span "Service Location Notes" at bounding box center [435, 205] width 165 height 275
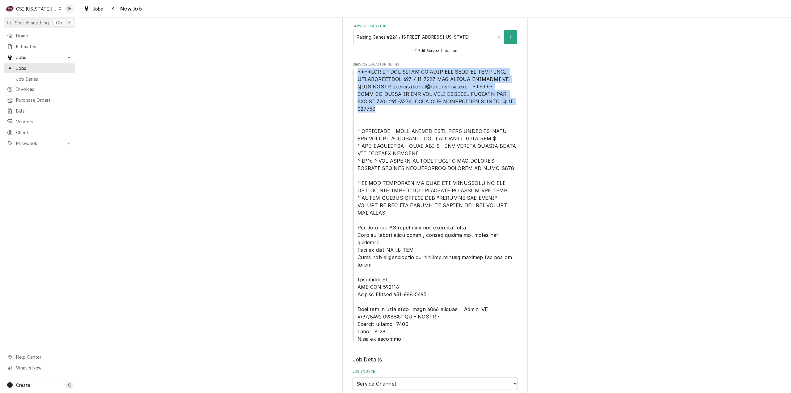
drag, startPoint x: 356, startPoint y: 72, endPoint x: 519, endPoint y: 99, distance: 166.1
copy span "****NTE ON ALL CALLS IF OVER NTE NEED TO CALL JOHN HERBOLSHEIMER 402-380-8262 F…"
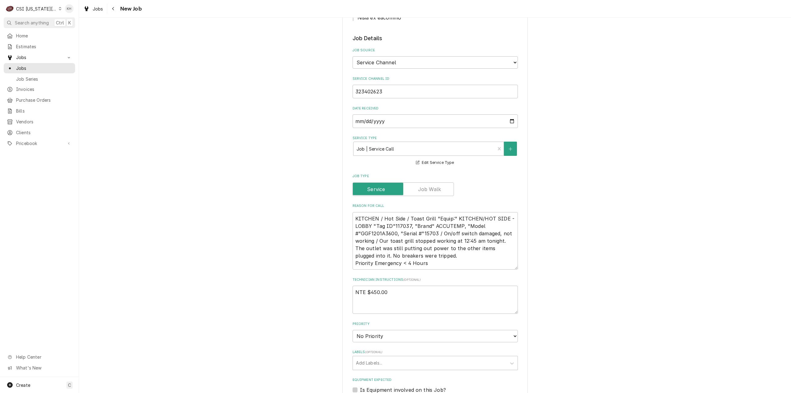
scroll to position [495, 0]
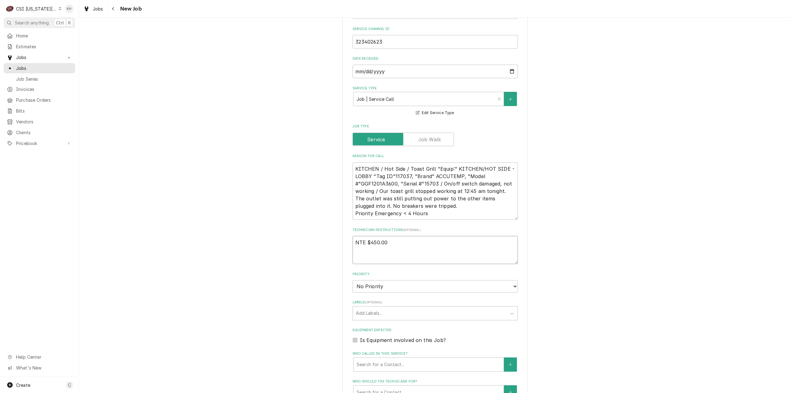
click at [366, 236] on textarea "NTE $450.00" at bounding box center [435, 250] width 165 height 28
paste textarea "****NTE ON ALL CALLS IF OVER NTE NEED TO CALL JOHN HERBOLSHEIMER 402-380-8262 F…"
type textarea "x"
type textarea "NTE $450.00 ****NTE ON ALL CALLS IF OVER NTE NEED TO CALL JOHN HERBOLSHEIMER 40…"
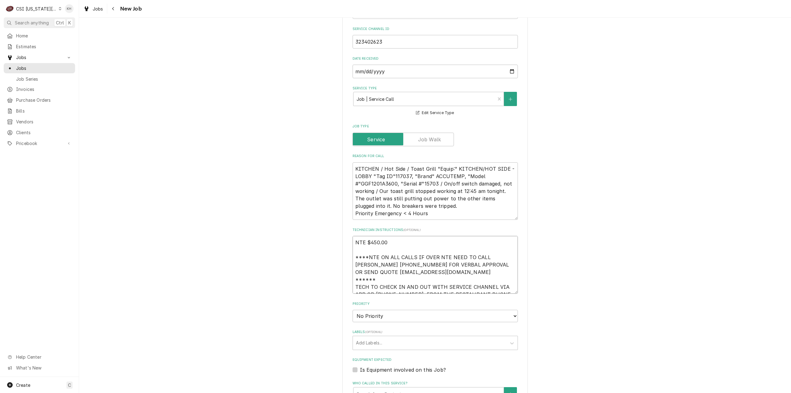
scroll to position [4, 0]
type textarea "x"
type textarea "NTE $450.00 ****NTE ON ALL CALLS IF OVER NTE NEED TO CALL JOHN HERBOLSHEIMER 40…"
type textarea "x"
type textarea "NTE $450.00 ****NTE ON ALL CALLS IF OVER NTE NEED TO CALL JOHN HERBOLSHEIMER 40…"
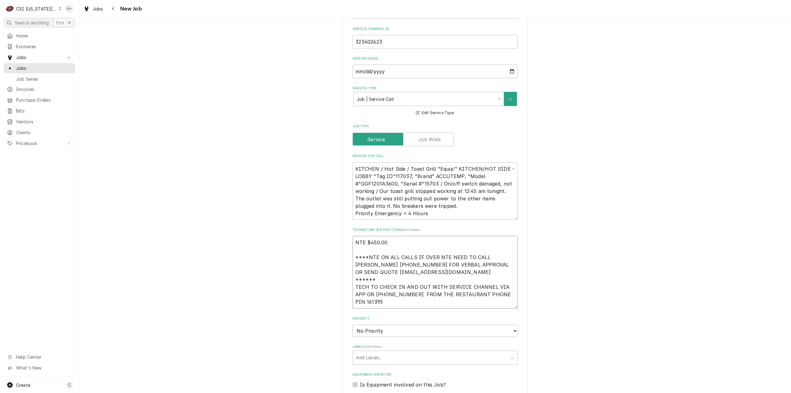
type textarea "x"
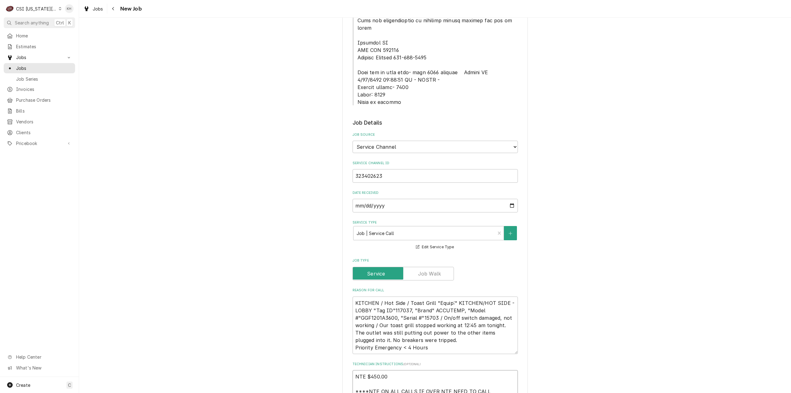
scroll to position [278, 0]
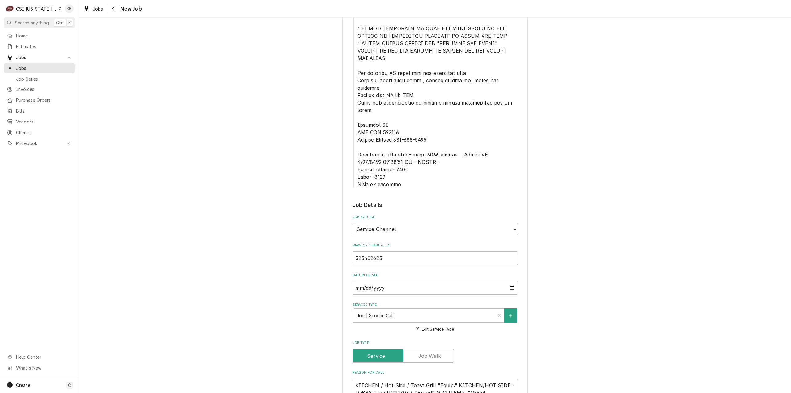
type textarea "NTE $450.00 ****NTE ON ALL CALLS IF OVER NTE NEED TO CALL JOHN HERBOLSHEIMER 40…"
drag, startPoint x: 356, startPoint y: 126, endPoint x: 437, endPoint y: 123, distance: 81.6
click at [437, 123] on span "Service Location Notes" at bounding box center [438, 50] width 160 height 273
copy span "Lock box by back door- code 8426"
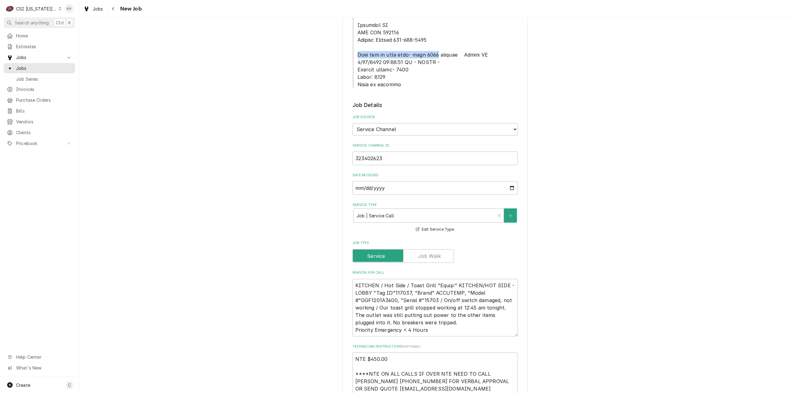
scroll to position [495, 0]
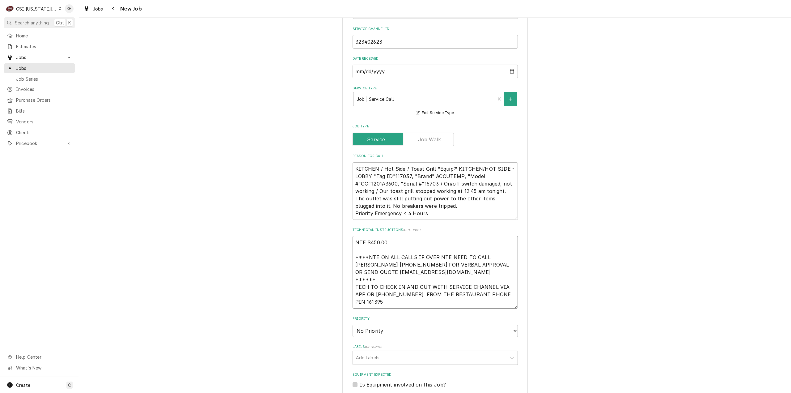
click at [364, 277] on textarea "NTE $450.00 ****NTE ON ALL CALLS IF OVER NTE NEED TO CALL JOHN HERBOLSHEIMER 40…" at bounding box center [435, 272] width 165 height 73
paste textarea "Lock box by back door- code 8426"
type textarea "x"
type textarea "NTE $450.00 ****NTE ON ALL CALLS IF OVER NTE NEED TO CALL JOHN HERBOLSHEIMER 40…"
type textarea "x"
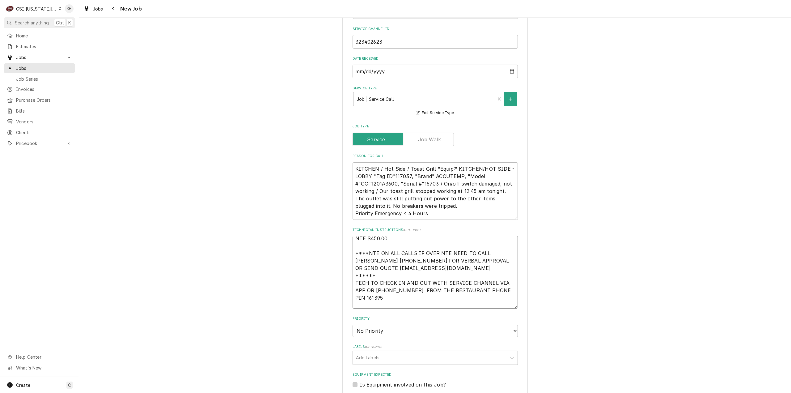
type textarea "NTE $450.00 ****NTE ON ALL CALLS IF OVER NTE NEED TO CALL JOHN HERBOLSHEIMER 40…"
type textarea "x"
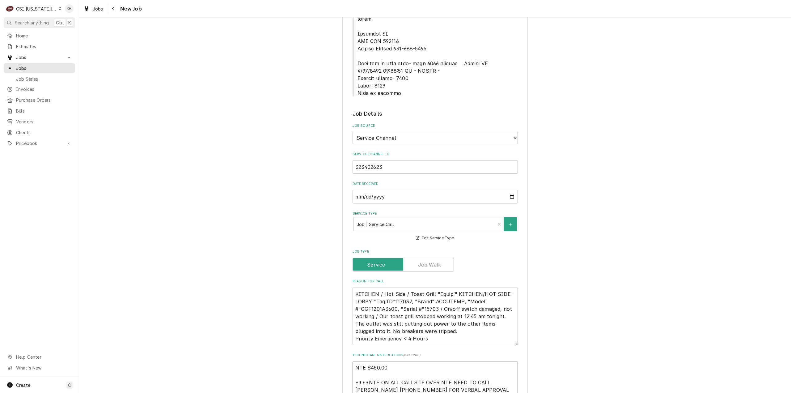
scroll to position [340, 0]
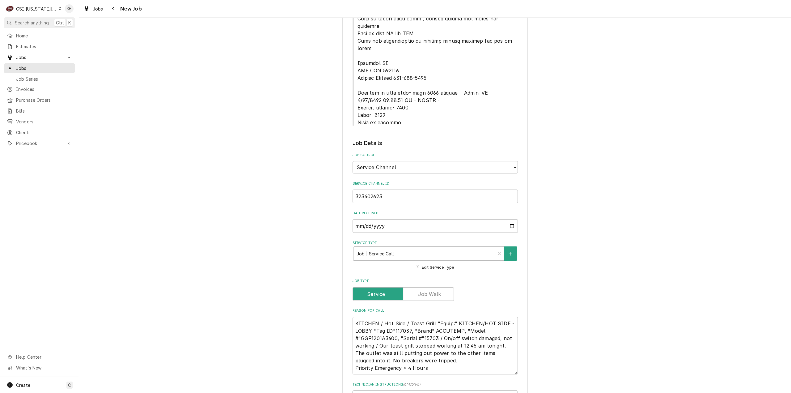
type textarea "NTE $450.00 ****NTE ON ALL CALLS IF OVER NTE NEED TO CALL JOHN HERBOLSHEIMER 40…"
drag, startPoint x: 365, startPoint y: 81, endPoint x: 394, endPoint y: 94, distance: 31.6
copy span "Outside ladder- 1996 Alarm: 1345 Alarm in kitchen"
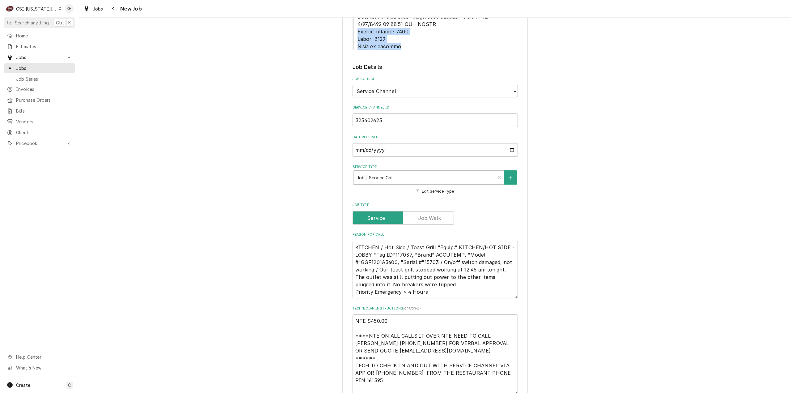
scroll to position [557, 0]
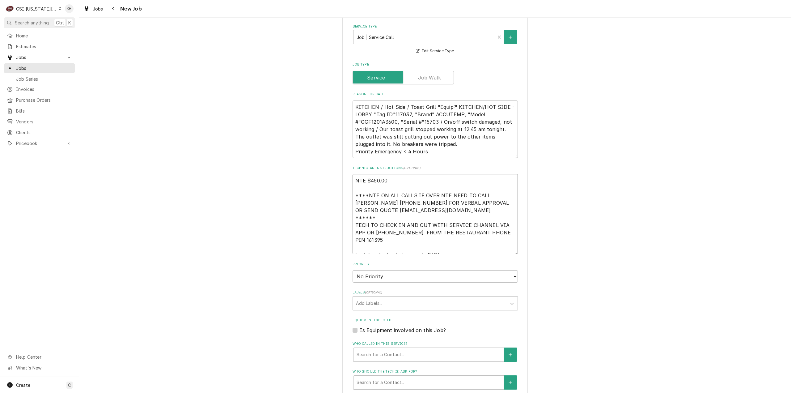
click at [444, 217] on textarea "NTE $450.00 ****NTE ON ALL CALLS IF OVER NTE NEED TO CALL JOHN HERBOLSHEIMER 40…" at bounding box center [435, 214] width 165 height 80
type textarea "x"
type textarea "NTE $450.00 ****NTE ON ALL CALLS IF OVER NTE NEED TO CALL JOHN HERBOLSHEIMER 40…"
paste textarea "Outside ladder- 1996 Alarm: 1345 Alarm in kitchen"
type textarea "x"
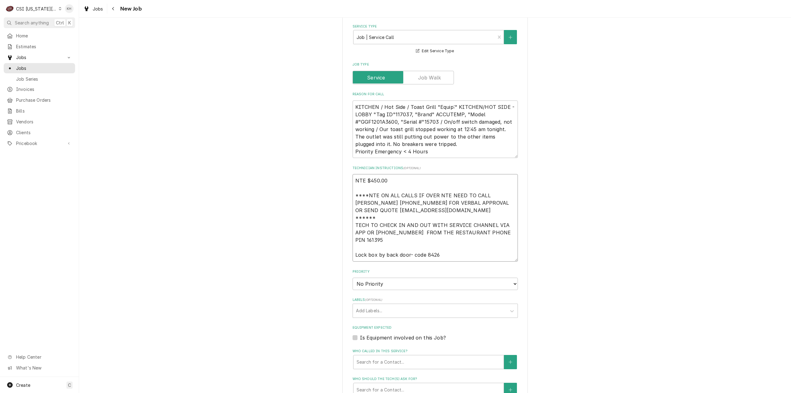
type textarea "NTE $450.00 ****NTE ON ALL CALLS IF OVER NTE NEED TO CALL JOHN HERBOLSHEIMER 40…"
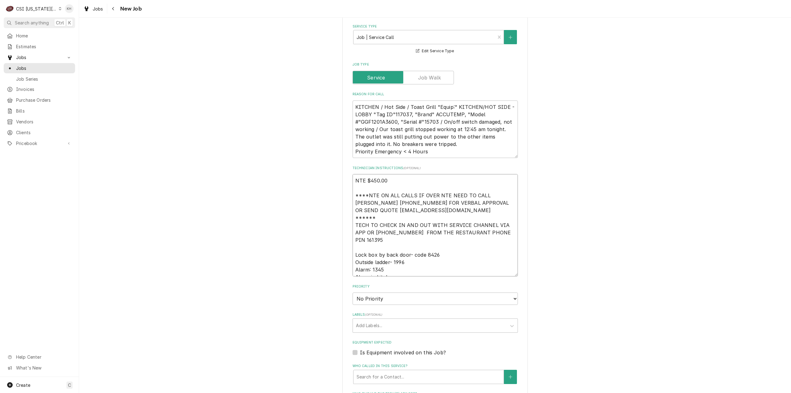
type textarea "x"
type textarea "NTE $450.00 ****NTE ON ALL CALLS IF OVER NTE NEED TO CALL JOHN HERBOLSHEIMER 40…"
type textarea "x"
type textarea "NTE $450.00 ****NTE ON ALL CALLS IF OVER NTE NEED TO CALL JOHN HERBOLSHEIMER 40…"
type textarea "x"
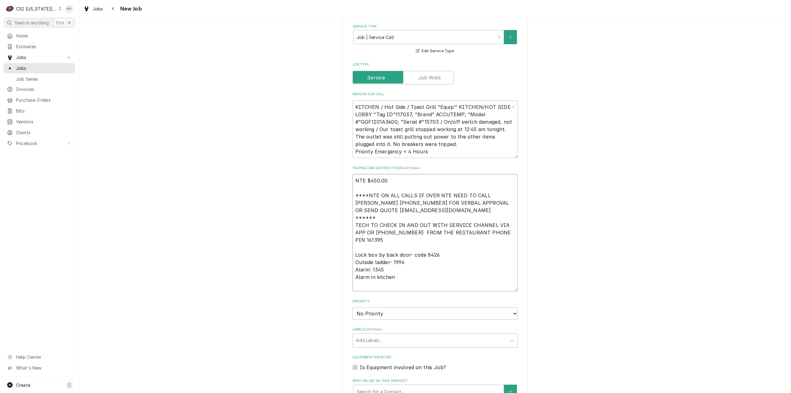
type textarea "NTE $450.00 ****NTE ON ALL CALLS IF OVER NTE NEED TO CALL JOHN HERBOLSHEIMER 40…"
type textarea "x"
type textarea "NTE $450.00 ****NTE ON ALL CALLS IF OVER NTE NEED TO CALL JOHN HERBOLSHEIMER 40…"
type textarea "x"
type textarea "NTE $450.00 ****NTE ON ALL CALLS IF OVER NTE NEED TO CALL JOHN HERBOLSHEIMER 40…"
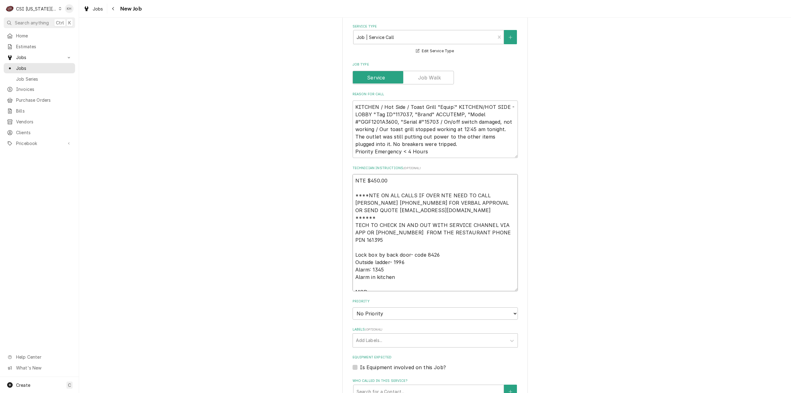
type textarea "x"
type textarea "NTE $450.00 ****NTE ON ALL CALLS IF OVER NTE NEED TO CALL JOHN HERBOLSHEIMER 40…"
drag, startPoint x: 379, startPoint y: 253, endPoint x: 380, endPoint y: 259, distance: 6.5
click at [381, 255] on textarea "NTE $450.00 ****NTE ON ALL CALLS IF OVER NTE NEED TO CALL JOHN HERBOLSHEIMER 40…" at bounding box center [435, 232] width 165 height 117
paste textarea "785-840-9800"
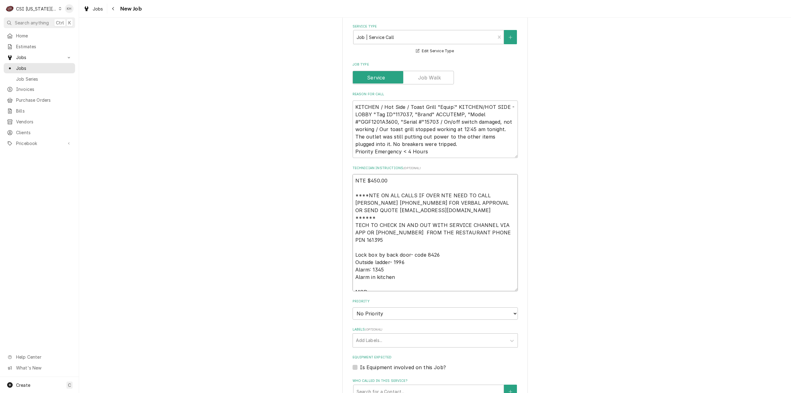
type textarea "x"
type textarea "NTE $450.00 ****NTE ON ALL CALLS IF OVER NTE NEED TO CALL JOHN HERBOLSHEIMER 40…"
type textarea "x"
type textarea "NTE $450.00 ****NTE ON ALL CALLS IF OVER NTE NEED TO CALL JOHN HERBOLSHEIMER 40…"
click at [403, 307] on select "No Priority Urgent High Medium Low" at bounding box center [435, 313] width 165 height 12
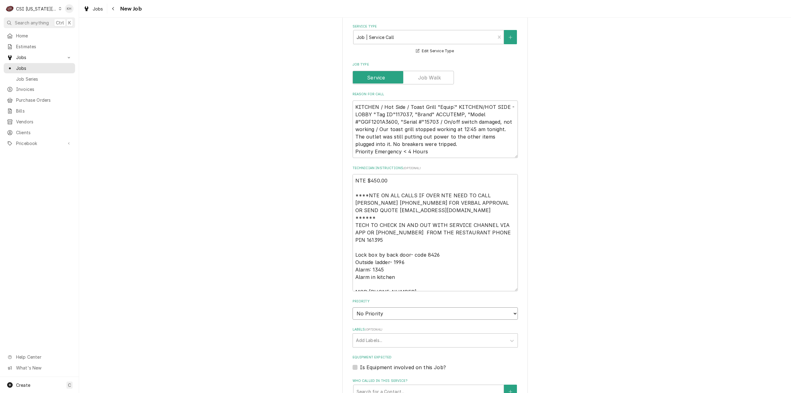
select select "1"
click at [353, 307] on select "No Priority Urgent High Medium Low" at bounding box center [435, 313] width 165 height 12
type textarea "x"
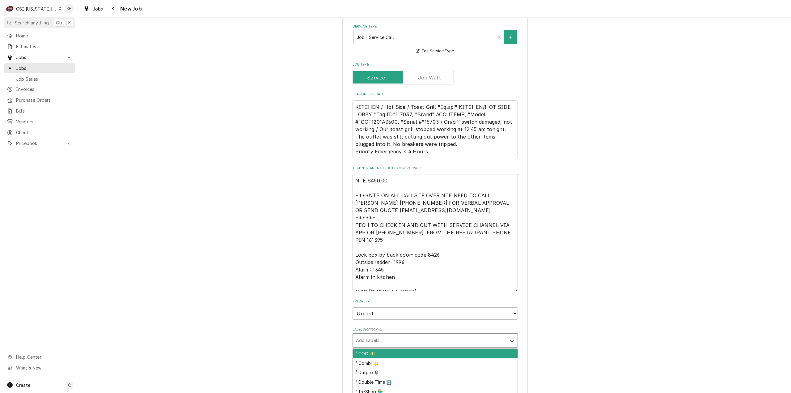
click at [396, 334] on div "Add Labels..." at bounding box center [430, 341] width 154 height 14
type input "over"
type textarea "x"
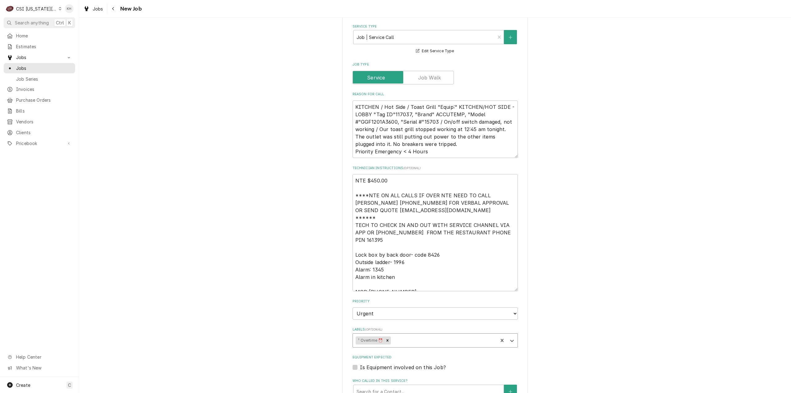
type textarea "x"
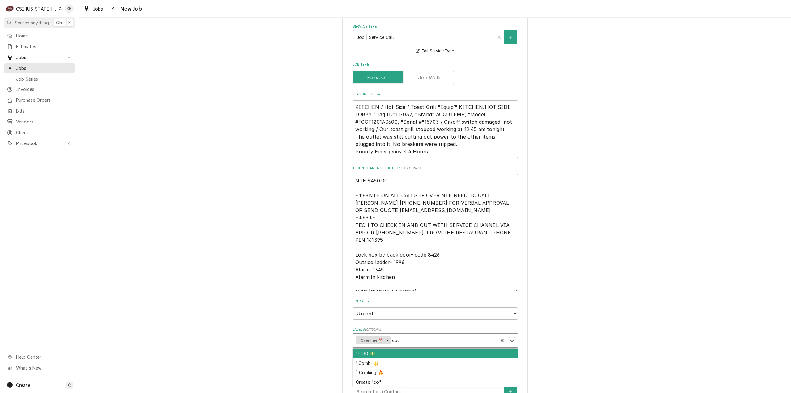
type input "cook"
type textarea "x"
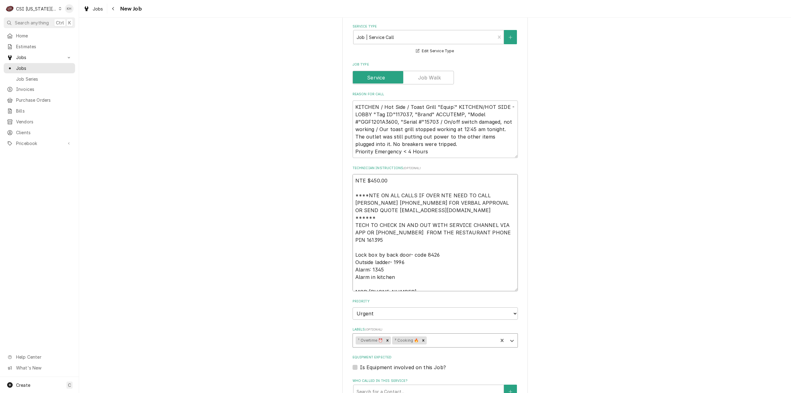
click at [353, 174] on textarea "NTE $450.00 ****NTE ON ALL CALLS IF OVER NTE NEED TO CALL JOHN HERBOLSHEIMER 40…" at bounding box center [435, 232] width 165 height 117
type textarea "x"
type textarea "NTE $450.00 ****NTE ON ALL CALLS IF OVER NTE NEED TO CALL JOHN HERBOLSHEIMER 40…"
type textarea "x"
type textarea "NTE $450.00 ****NTE ON ALL CALLS IF OVER NTE NEED TO CALL JOHN HERBOLSHEIMER 40…"
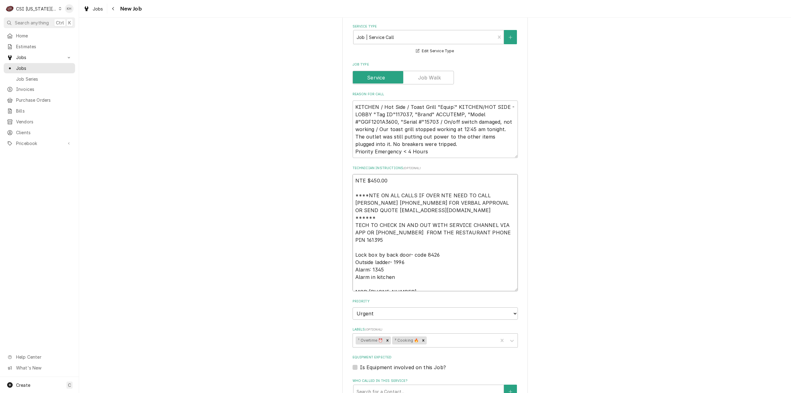
type textarea "x"
click at [360, 364] on label "Is Equipment involved on this Job?" at bounding box center [403, 367] width 86 height 7
click at [360, 364] on input "Equipment Expected" at bounding box center [442, 371] width 165 height 14
checkbox input "true"
click at [429, 100] on textarea "KITCHEN / Hot Side / Toast Grill "Equip:" KITCHEN/HOT SIDE - LOBBY "Tag ID"1170…" at bounding box center [435, 129] width 165 height 58
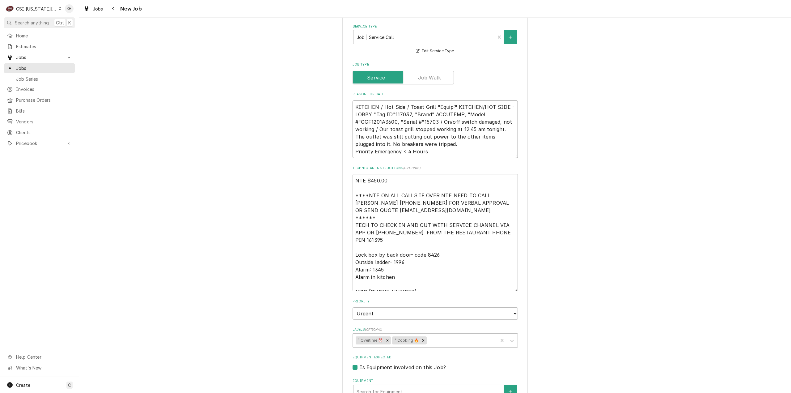
click at [429, 100] on textarea "KITCHEN / Hot Side / Toast Grill "Equip:" KITCHEN/HOT SIDE - LOBBY "Tag ID"1170…" at bounding box center [435, 129] width 165 height 58
click at [386, 386] on div "Equipment" at bounding box center [429, 391] width 144 height 11
paste input "15703"
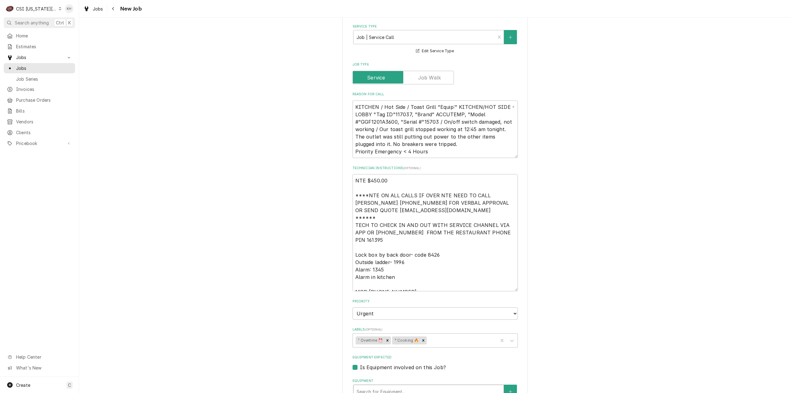
type textarea "x"
type input "15703"
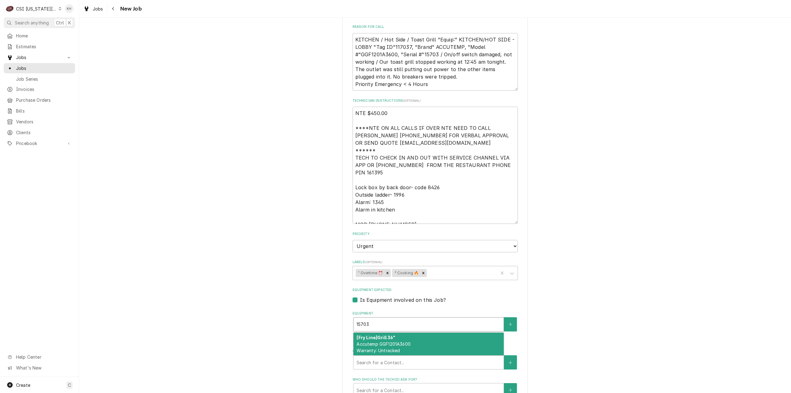
scroll to position [680, 0]
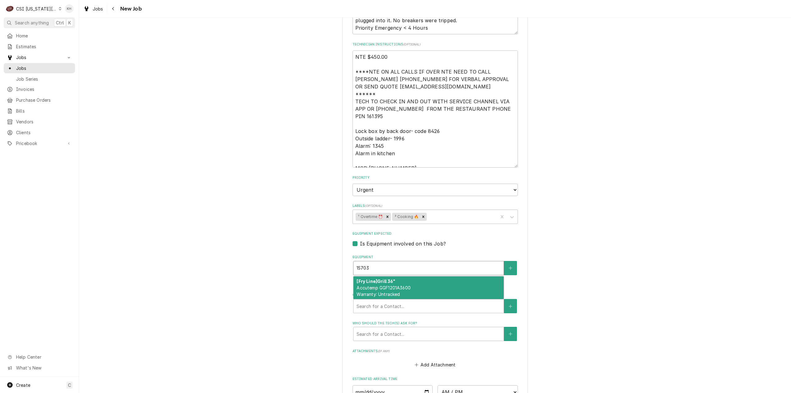
click at [396, 285] on span "Accutemp GGF1201A3600 Warranty: Untracked" at bounding box center [384, 291] width 54 height 12
type textarea "x"
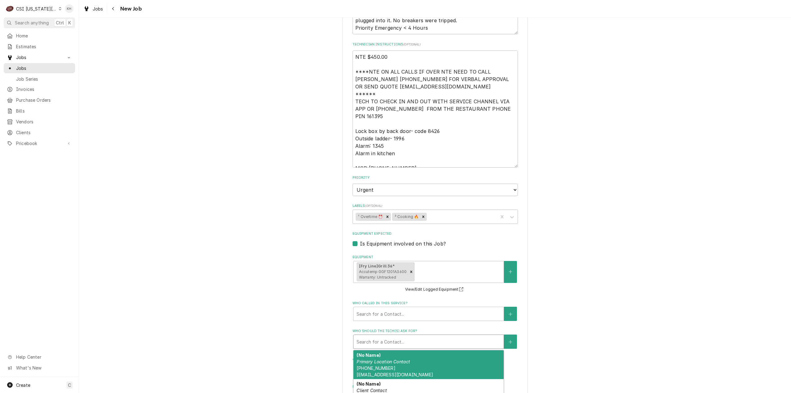
click at [384, 336] on div "Who should the tech(s) ask for?" at bounding box center [429, 341] width 144 height 11
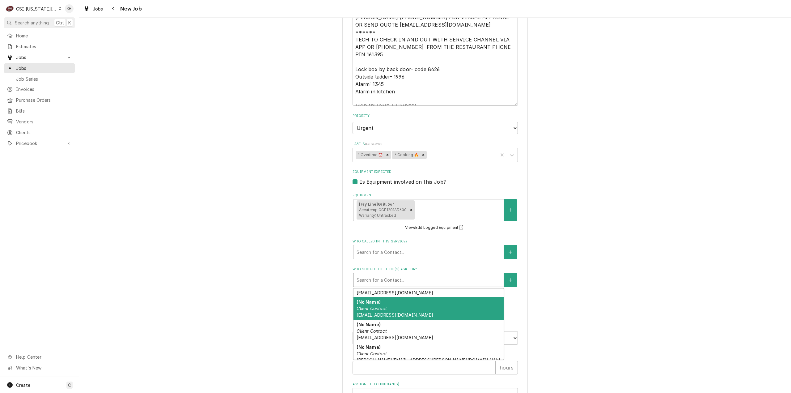
scroll to position [0, 0]
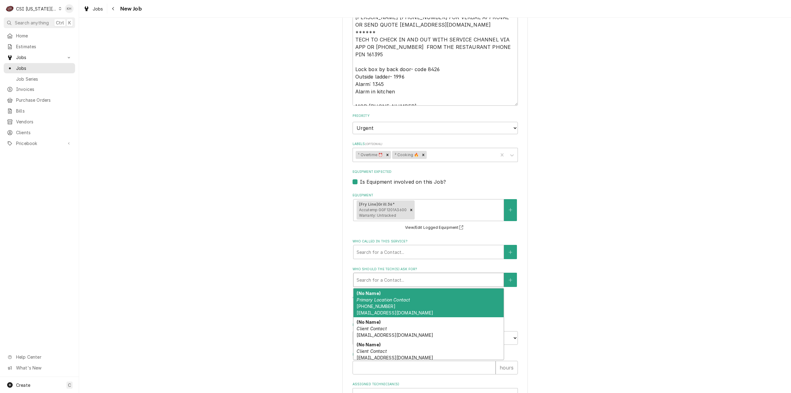
click at [405, 297] on em "Primary Location Contact" at bounding box center [383, 299] width 53 height 5
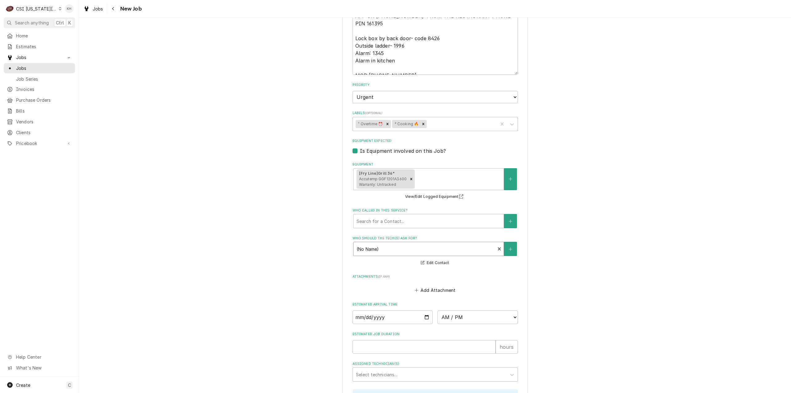
scroll to position [835, 0]
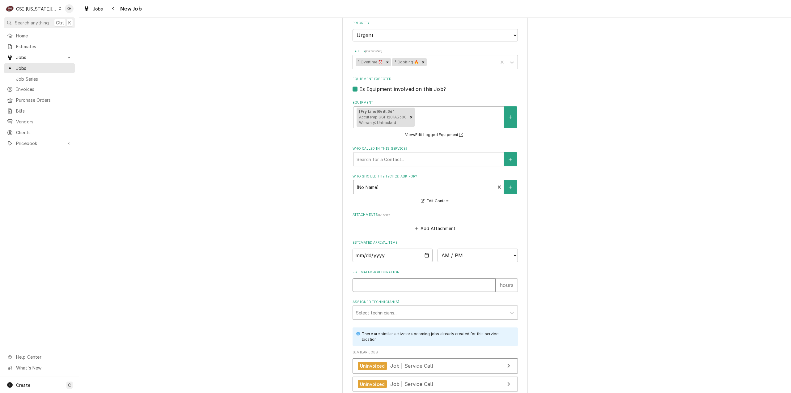
click at [399, 278] on input "Estimated Job Duration" at bounding box center [424, 285] width 143 height 14
type textarea "x"
type input "2"
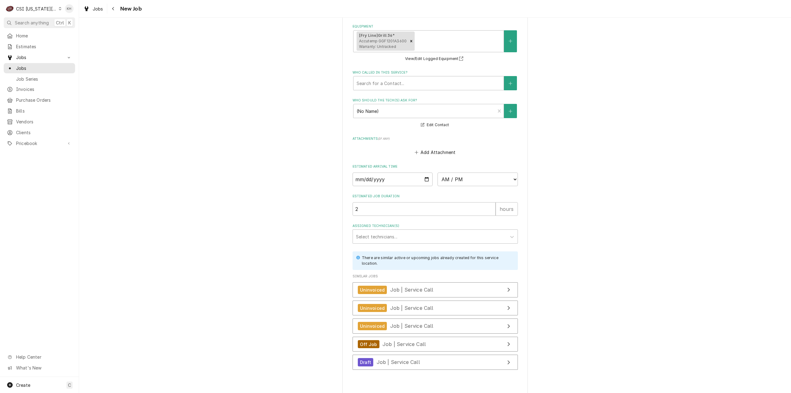
type textarea "x"
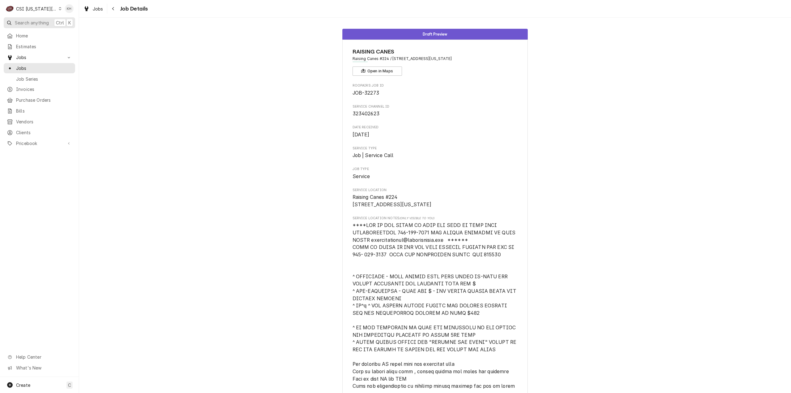
click at [34, 23] on span "Search anything" at bounding box center [32, 22] width 34 height 6
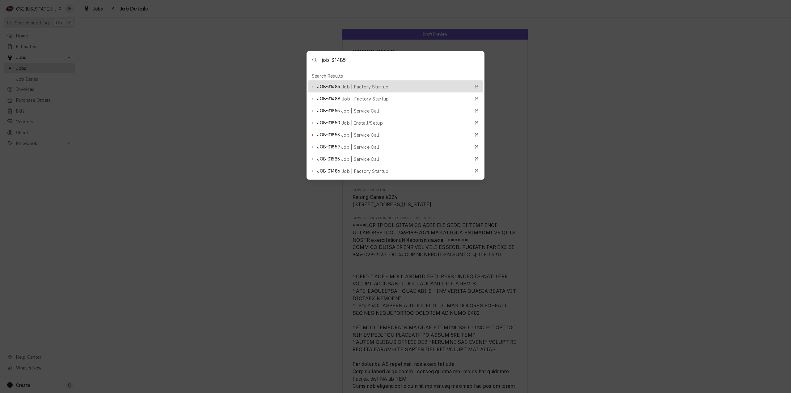
type input "job-31485"
click at [370, 83] on div "JOB-31485 Job | Factory Startup" at bounding box center [393, 86] width 153 height 7
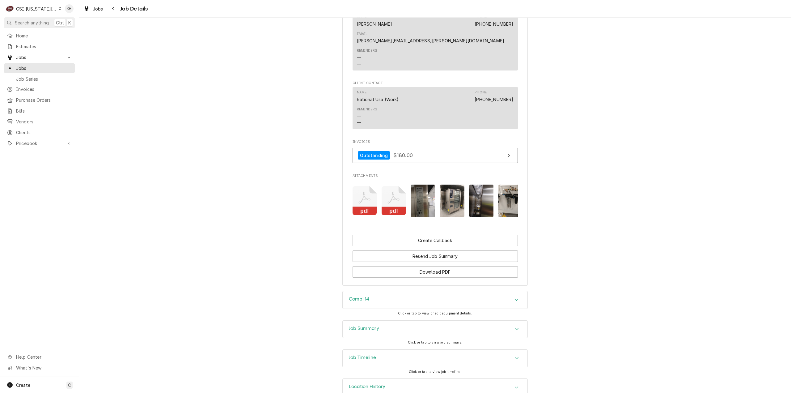
click at [411, 350] on div "Job Timeline" at bounding box center [435, 358] width 185 height 17
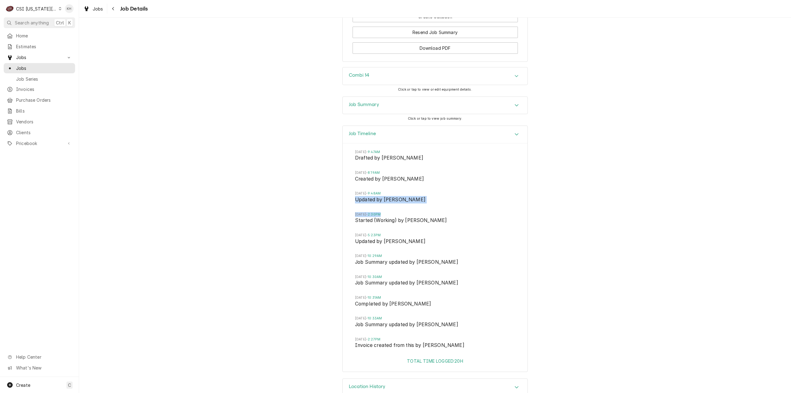
drag, startPoint x: 397, startPoint y: 199, endPoint x: 339, endPoint y: 192, distance: 58.5
click at [352, 196] on div "[DATE] 9:47AM Drafted by [PERSON_NAME] [DATE] 8:19AM Created by [PERSON_NAME] […" at bounding box center [435, 250] width 185 height 214
click at [42, 22] on span "Search anything" at bounding box center [32, 22] width 34 height 6
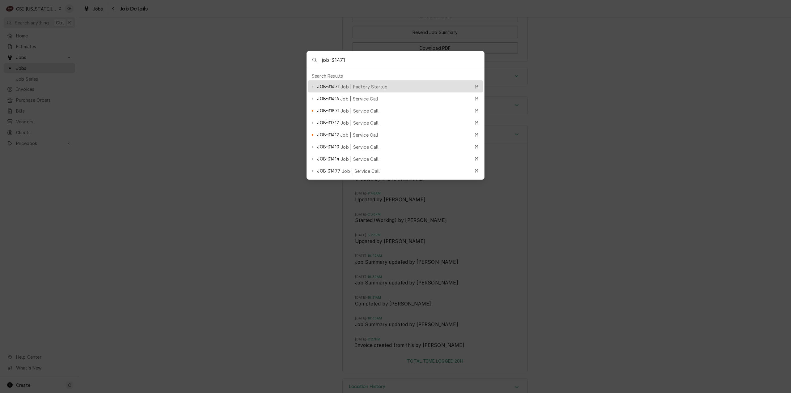
type input "job-31471"
click at [376, 80] on div "JOB-31471 Job | Factory Startup" at bounding box center [395, 86] width 175 height 12
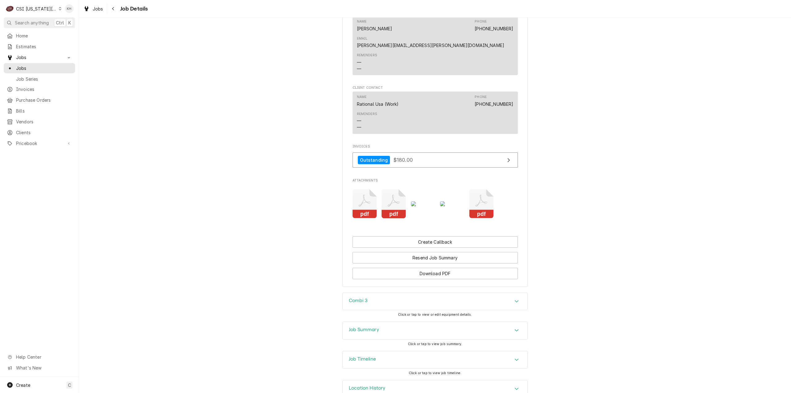
click at [379, 322] on div "Job Summary" at bounding box center [435, 330] width 185 height 17
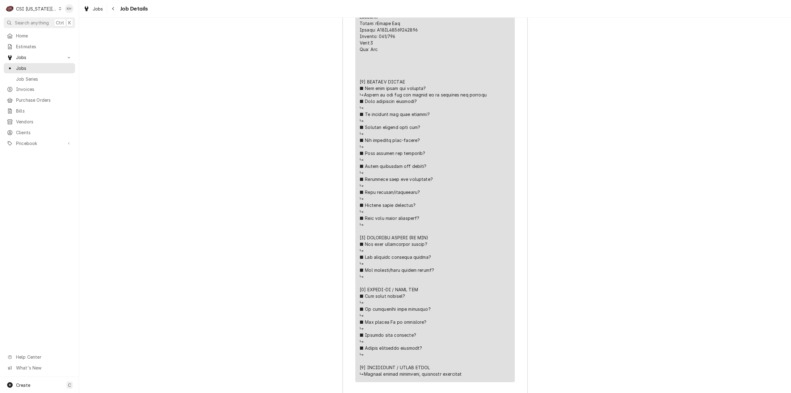
scroll to position [1517, 0]
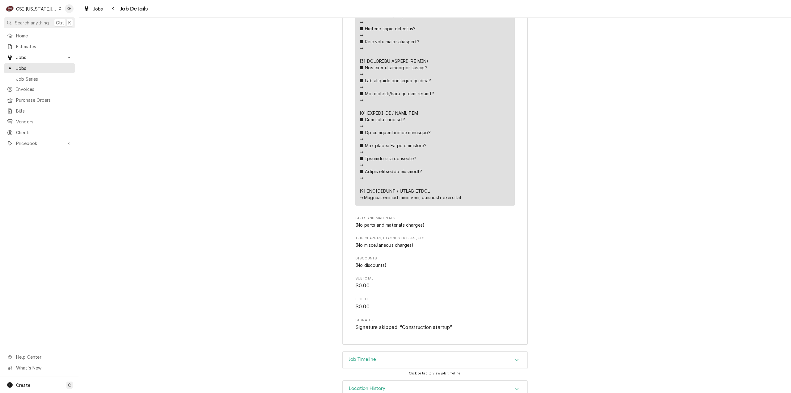
click at [373, 356] on h3 "Job Timeline" at bounding box center [362, 359] width 27 height 6
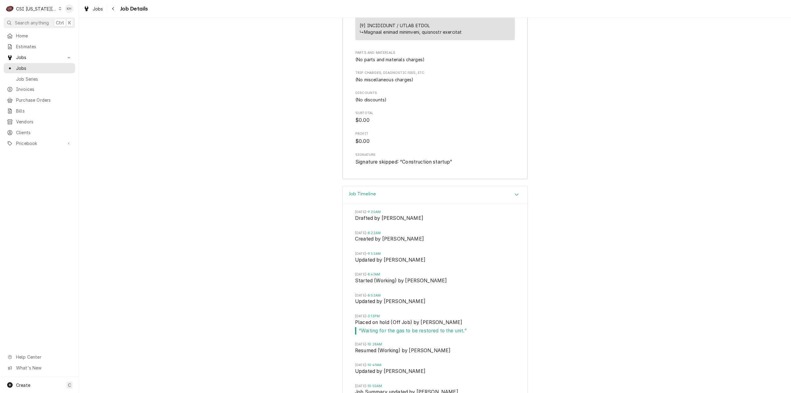
scroll to position [1733, 0]
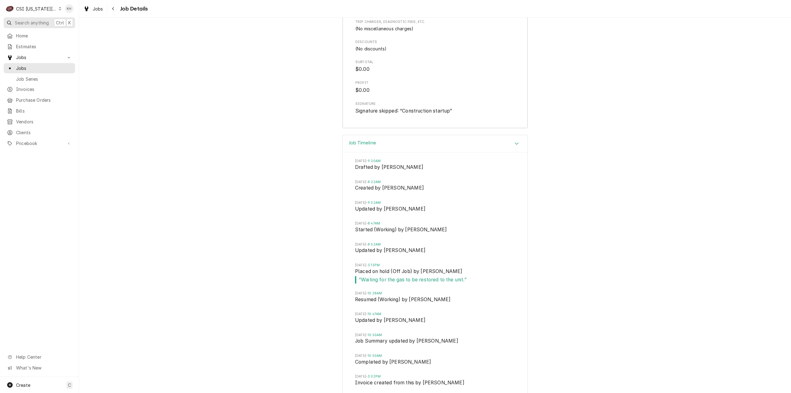
click at [37, 19] on button "Search anything Ctrl K" at bounding box center [39, 22] width 71 height 11
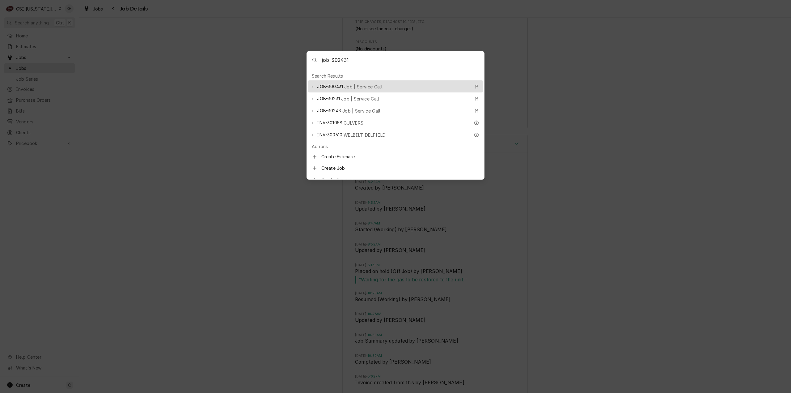
type input "job-302431"
click at [349, 86] on span "Job | Service Call" at bounding box center [363, 86] width 38 height 6
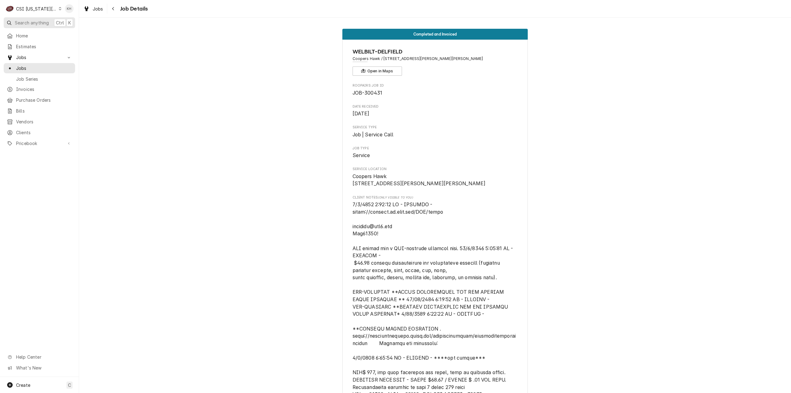
click at [47, 20] on span "Search anything" at bounding box center [32, 22] width 34 height 6
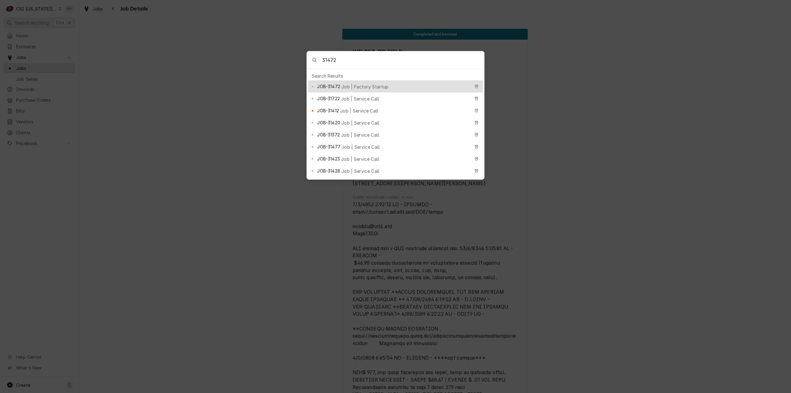
type input "31472"
click at [369, 87] on div "JOB-31472 Job | Factory Startup" at bounding box center [393, 86] width 153 height 7
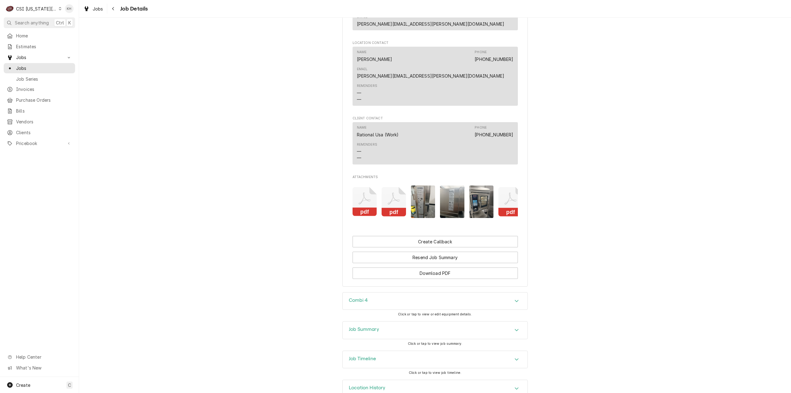
scroll to position [692, 0]
click at [381, 321] on div "Job Summary" at bounding box center [435, 329] width 185 height 17
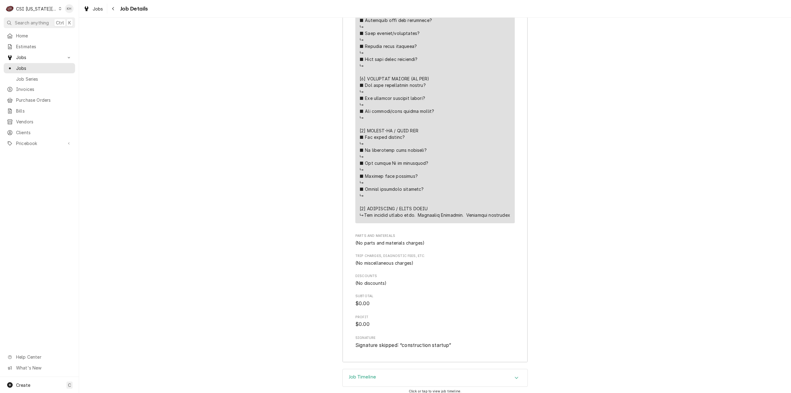
scroll to position [1515, 0]
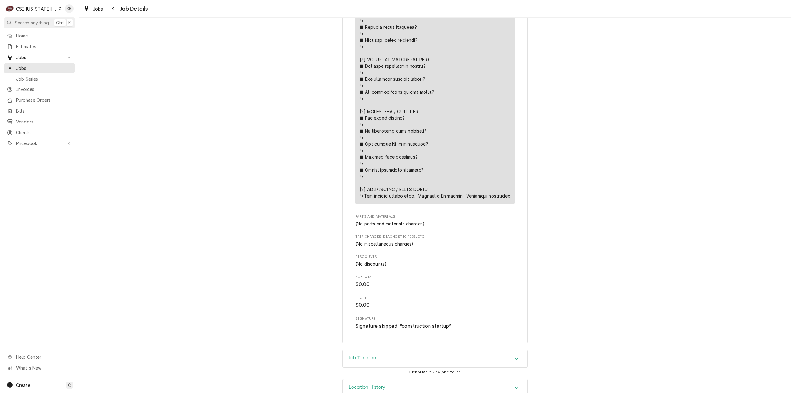
drag, startPoint x: 370, startPoint y: 353, endPoint x: 366, endPoint y: 348, distance: 6.2
click at [366, 350] on div "Job Timeline Click or tap to view job timeline." at bounding box center [436, 364] width 186 height 29
click at [366, 350] on div "Job Timeline" at bounding box center [435, 358] width 185 height 17
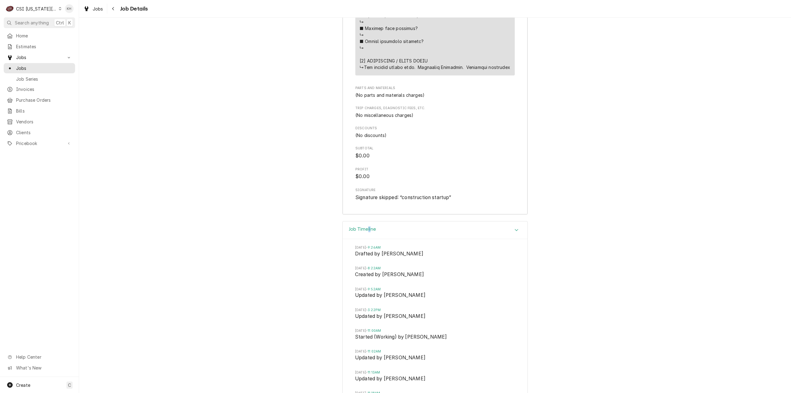
scroll to position [1700, 0]
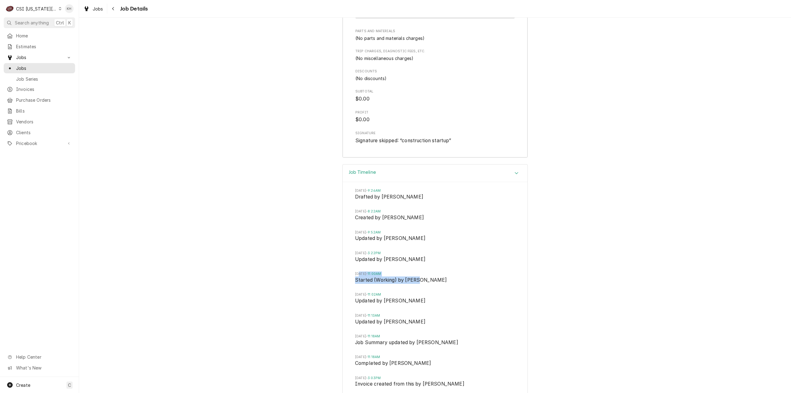
drag, startPoint x: 415, startPoint y: 266, endPoint x: 357, endPoint y: 260, distance: 57.5
click at [357, 271] on li "[DATE] 11:00AM Started (Working) by [PERSON_NAME]" at bounding box center [435, 281] width 160 height 21
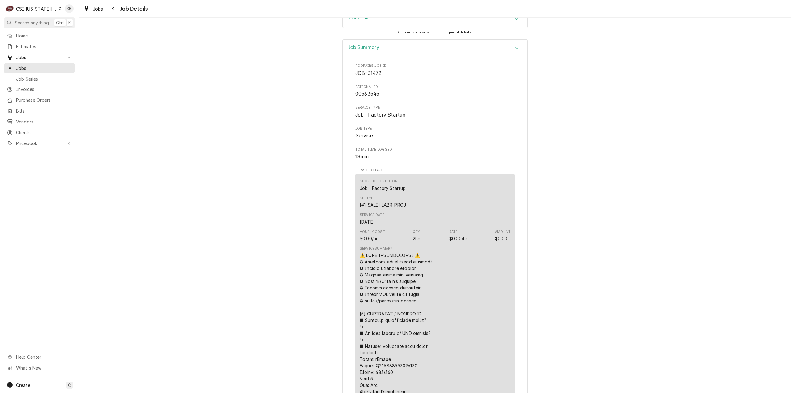
scroll to position [935, 0]
